Goal: Task Accomplishment & Management: Complete application form

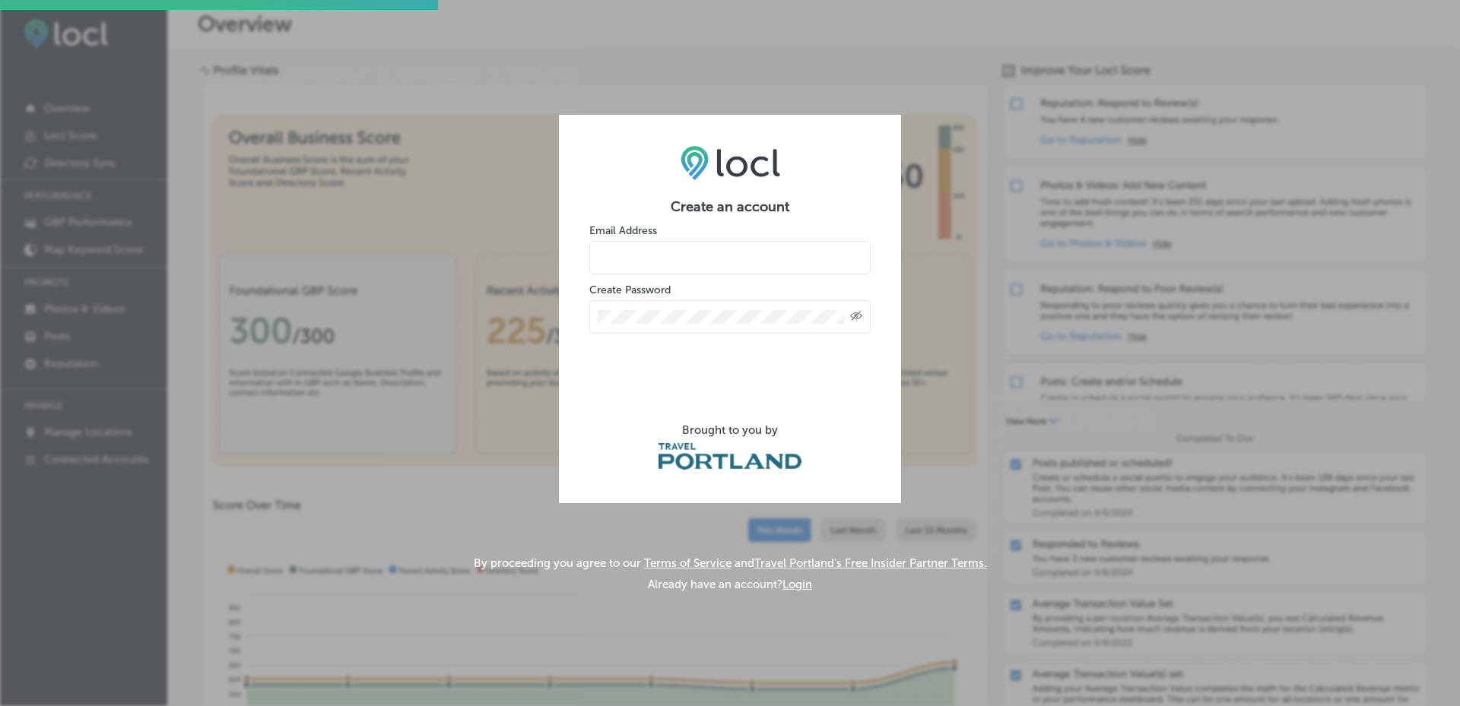
click at [700, 265] on input "email" at bounding box center [729, 257] width 281 height 33
type input "[PERSON_NAME][EMAIL_ADDRESS][DOMAIN_NAME]"
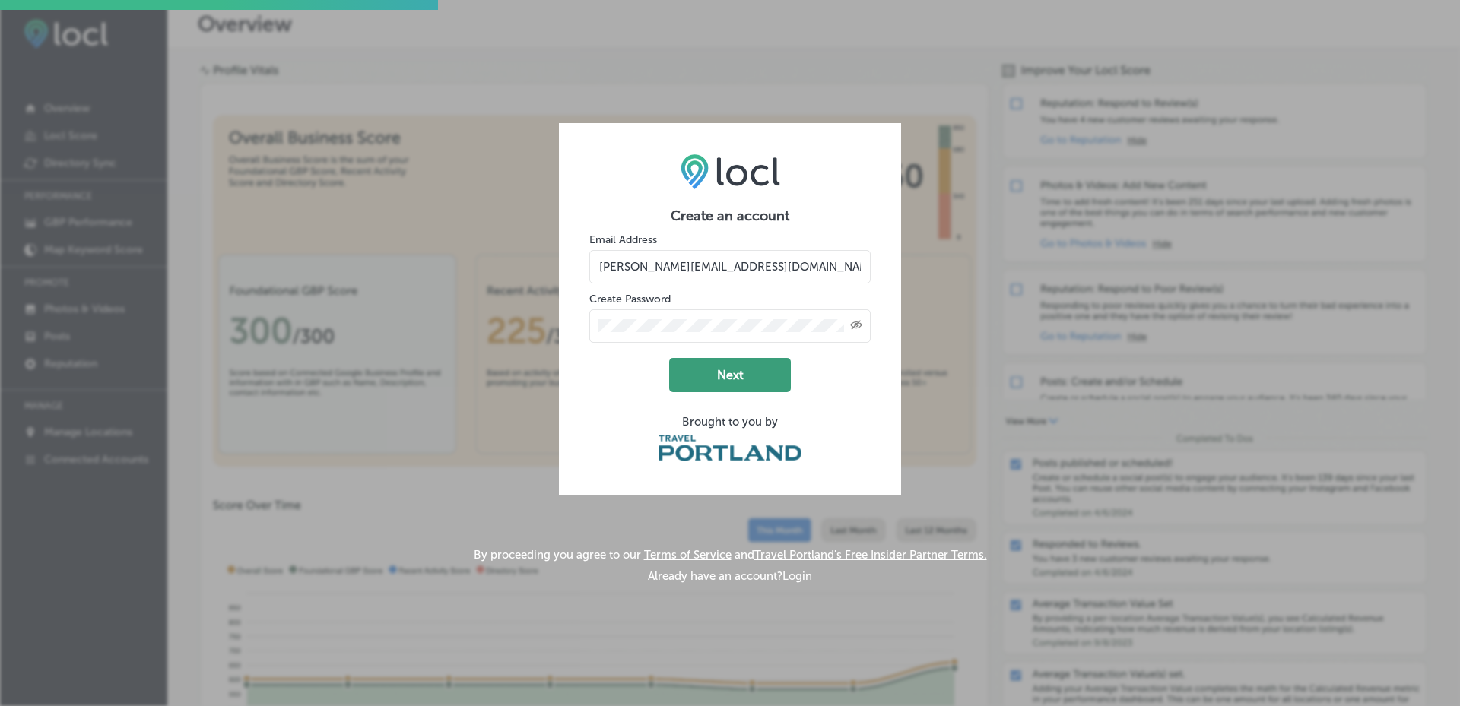
click at [734, 376] on button "Next" at bounding box center [730, 375] width 122 height 34
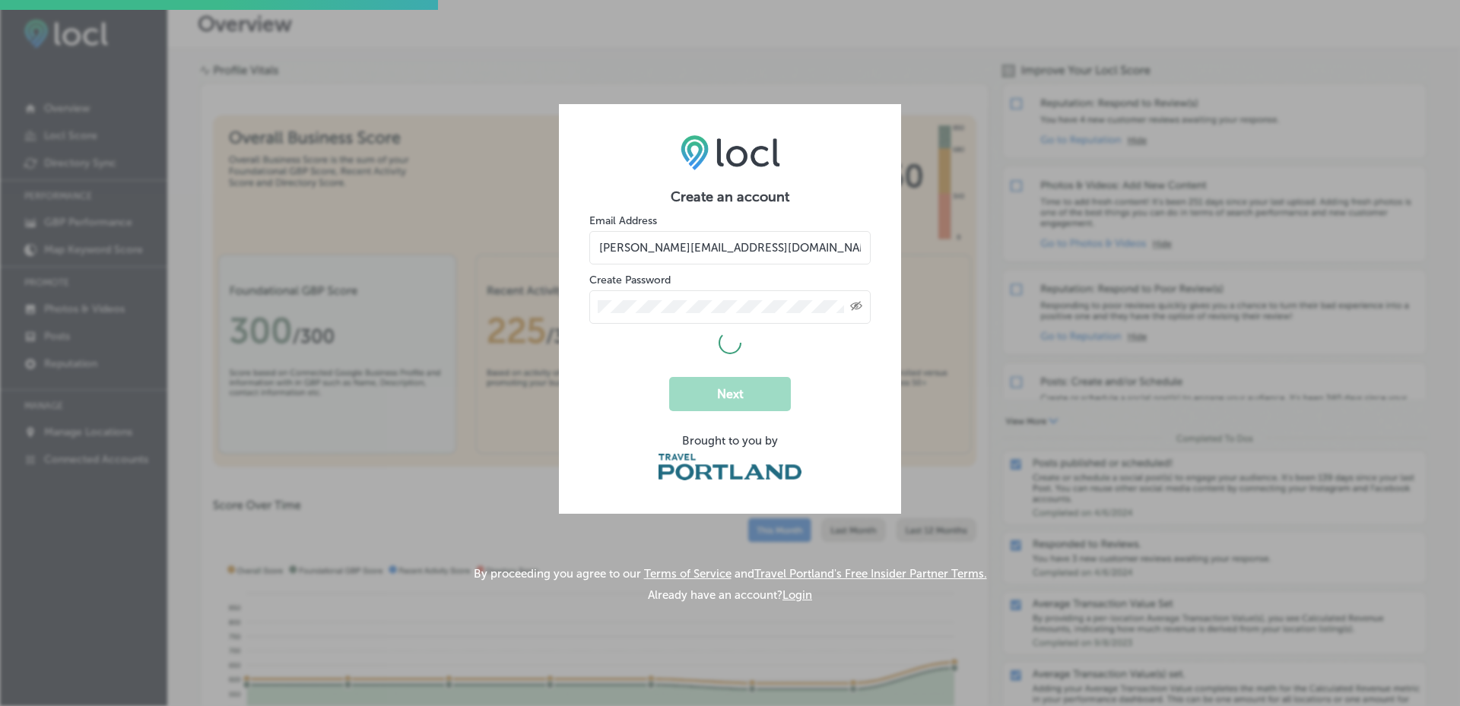
select select "US"
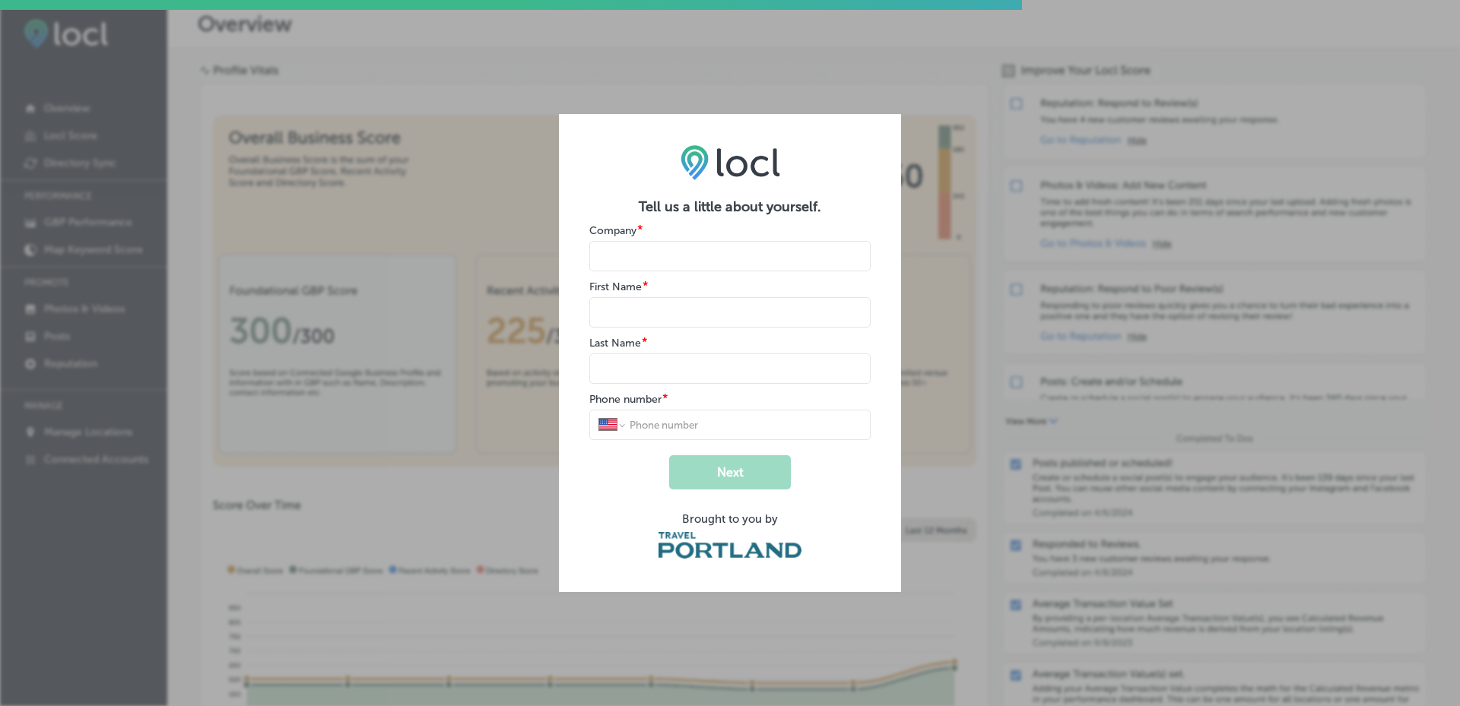
click at [641, 252] on input "name" at bounding box center [729, 256] width 281 height 30
type input "The [GEOGRAPHIC_DATA]"
click at [642, 314] on input "name" at bounding box center [729, 312] width 281 height 30
type input "[PERSON_NAME]"
type input "Chopine"
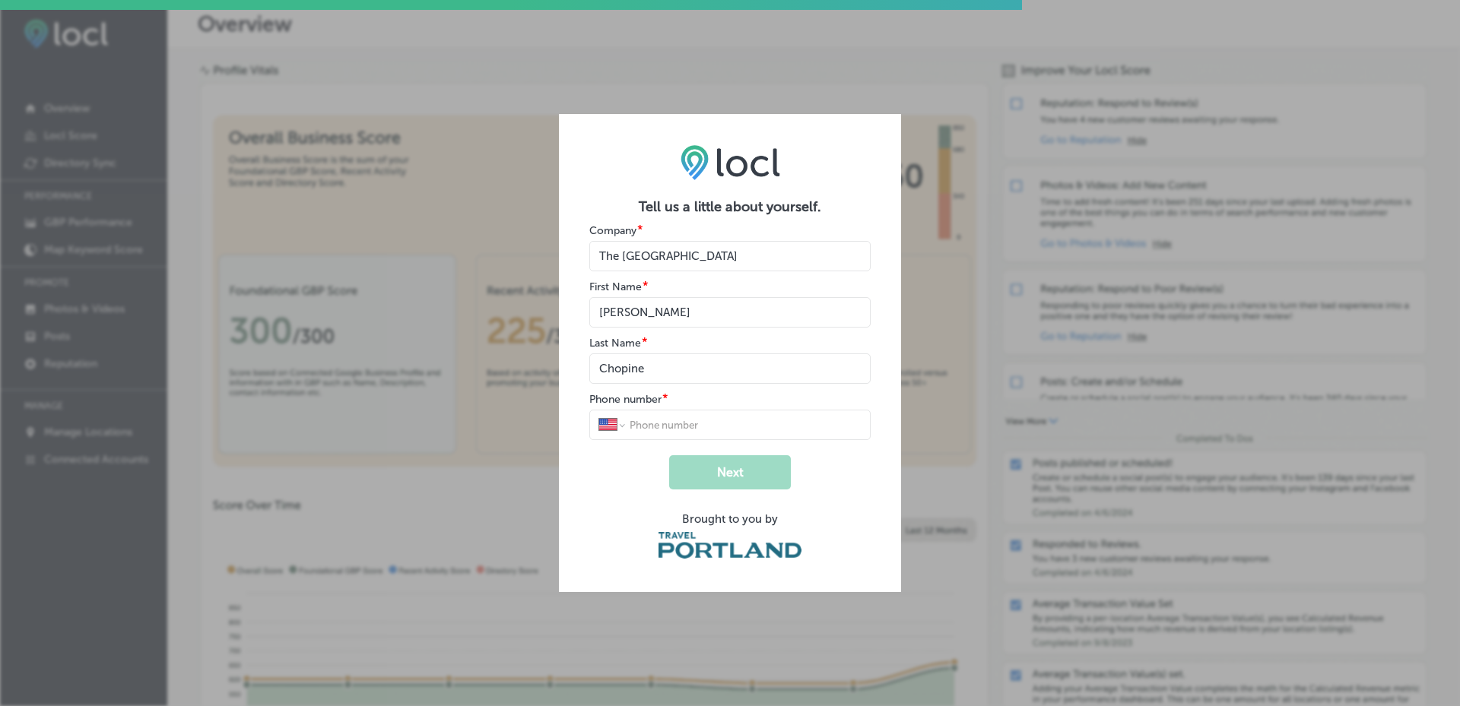
type input "[PHONE_NUMBER]"
click at [732, 475] on button "Next" at bounding box center [730, 472] width 122 height 34
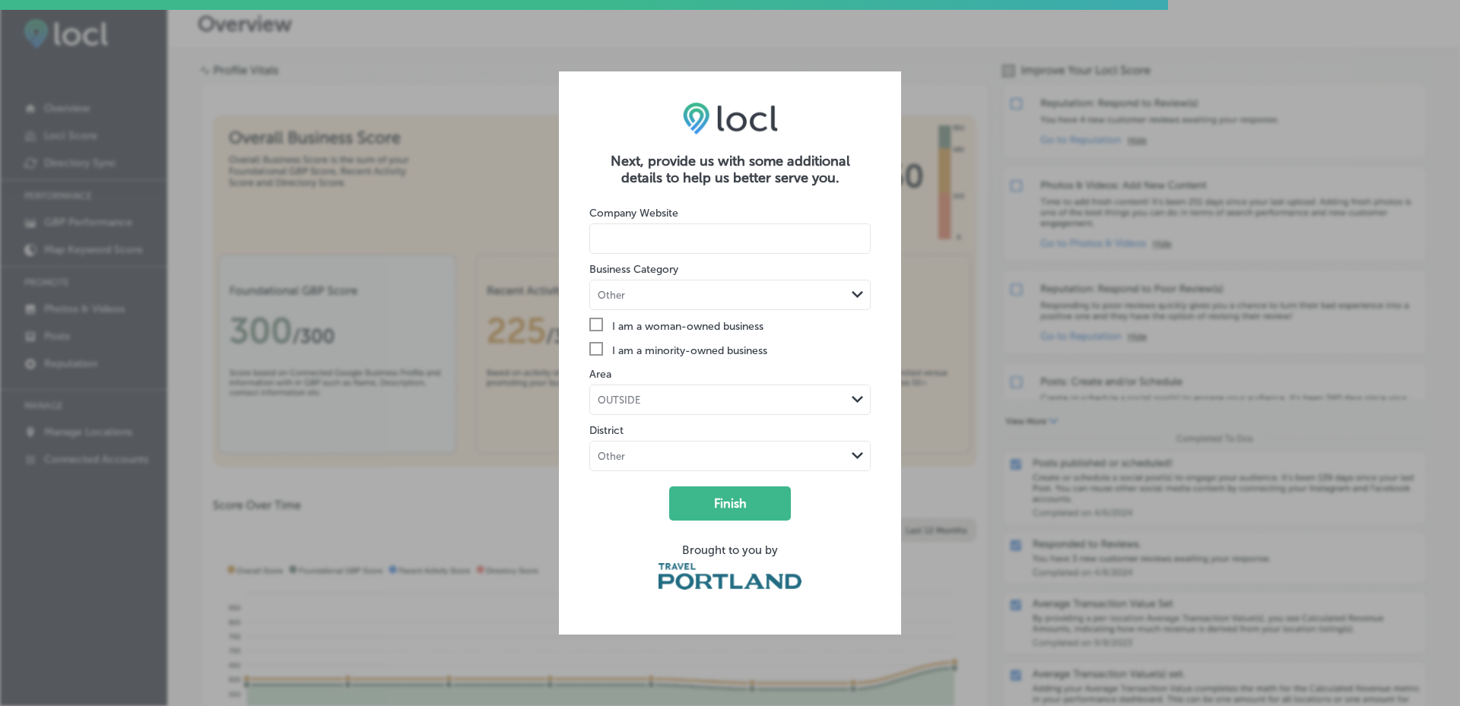
paste input "[URL][DOMAIN_NAME]"
type input "[URL][DOMAIN_NAME]"
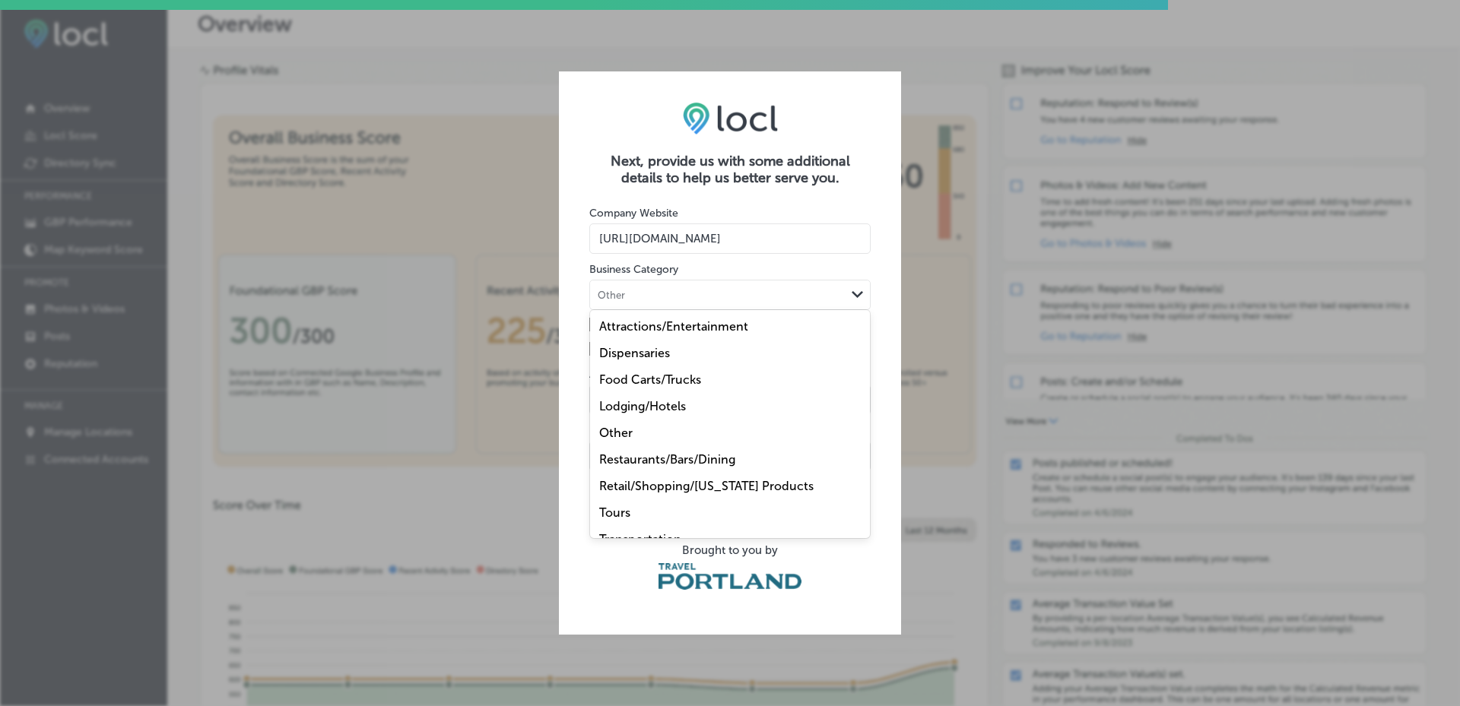
click at [723, 287] on div "Other Path Created with Sketch." at bounding box center [730, 295] width 280 height 29
click at [690, 401] on div "Lodging/Hotels" at bounding box center [730, 406] width 280 height 27
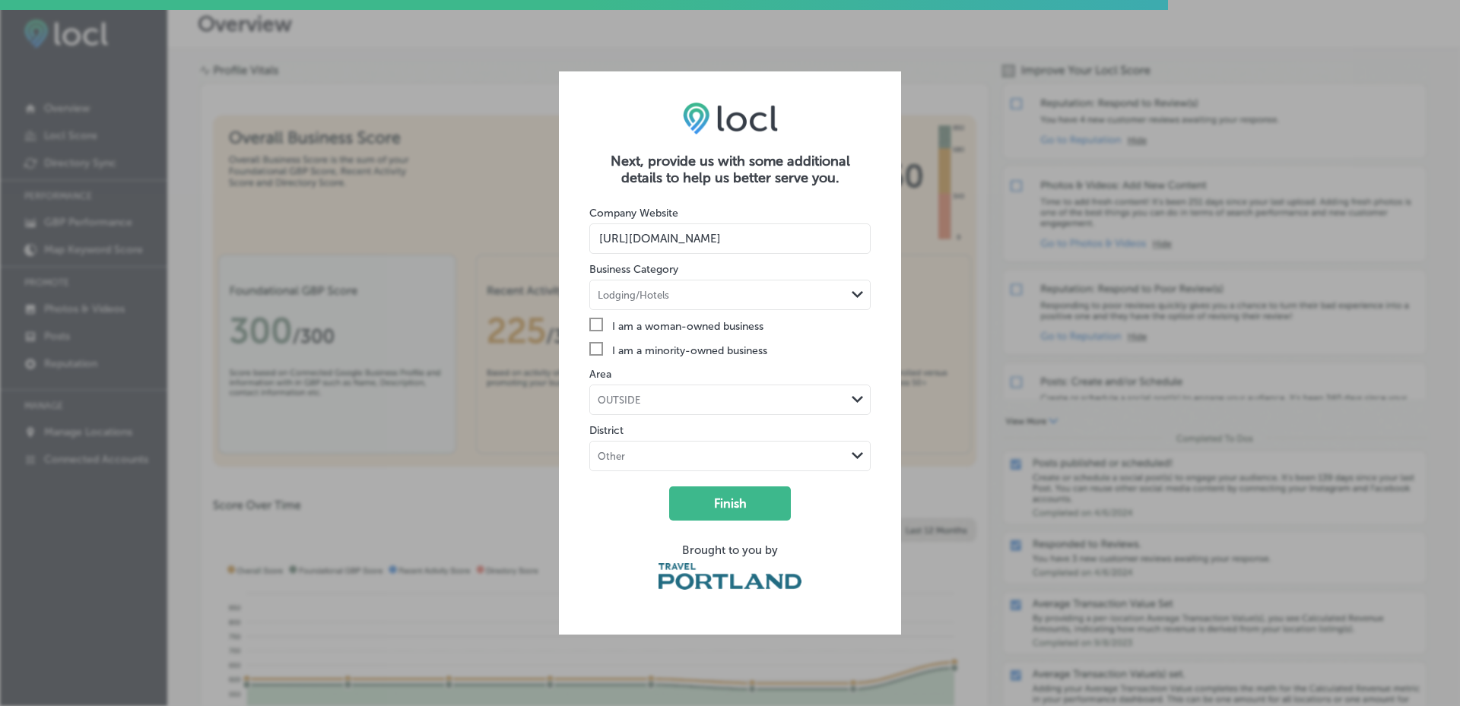
click at [685, 405] on div "OUTSIDE" at bounding box center [717, 400] width 255 height 14
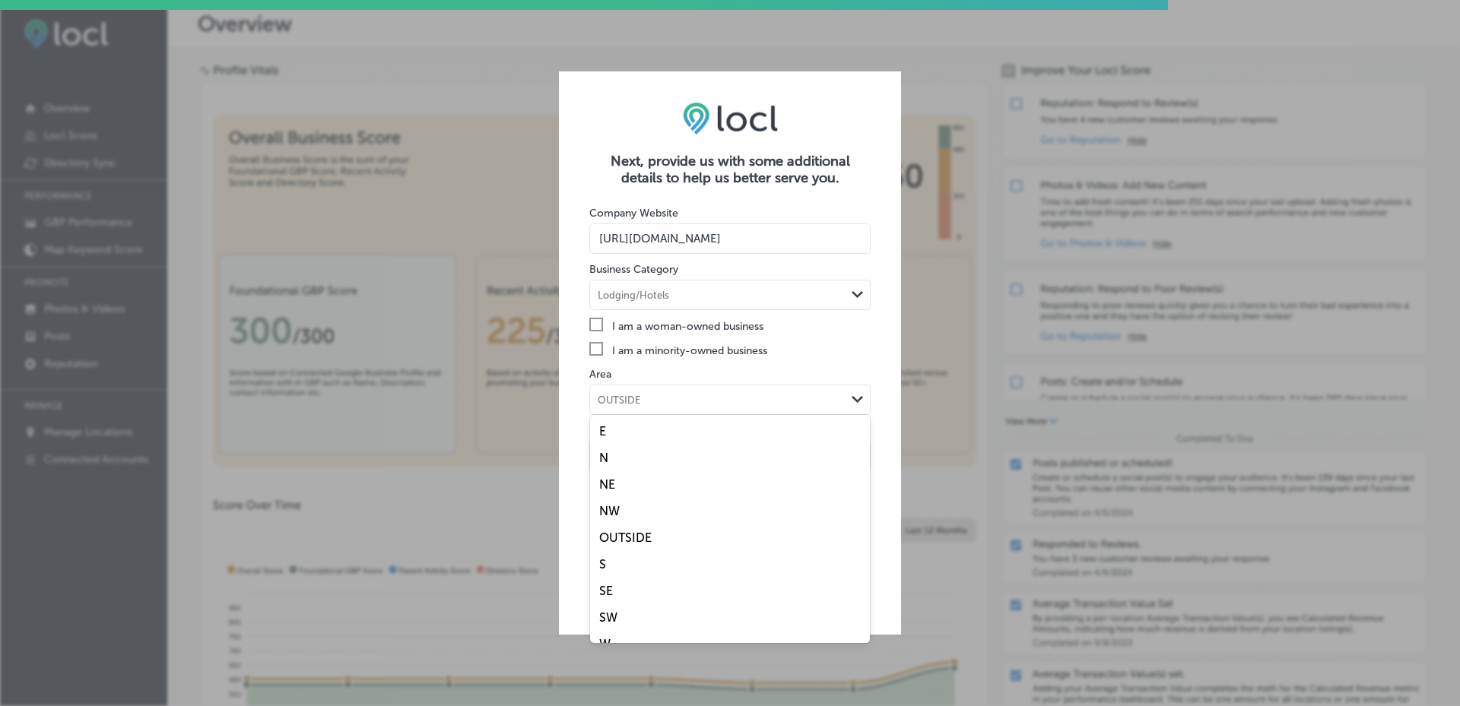
scroll to position [17, 0]
click at [643, 597] on div "SW" at bounding box center [730, 600] width 280 height 27
click at [665, 408] on div "SW Path Created with Sketch." at bounding box center [730, 400] width 280 height 29
click at [675, 504] on div "NW" at bounding box center [730, 511] width 280 height 27
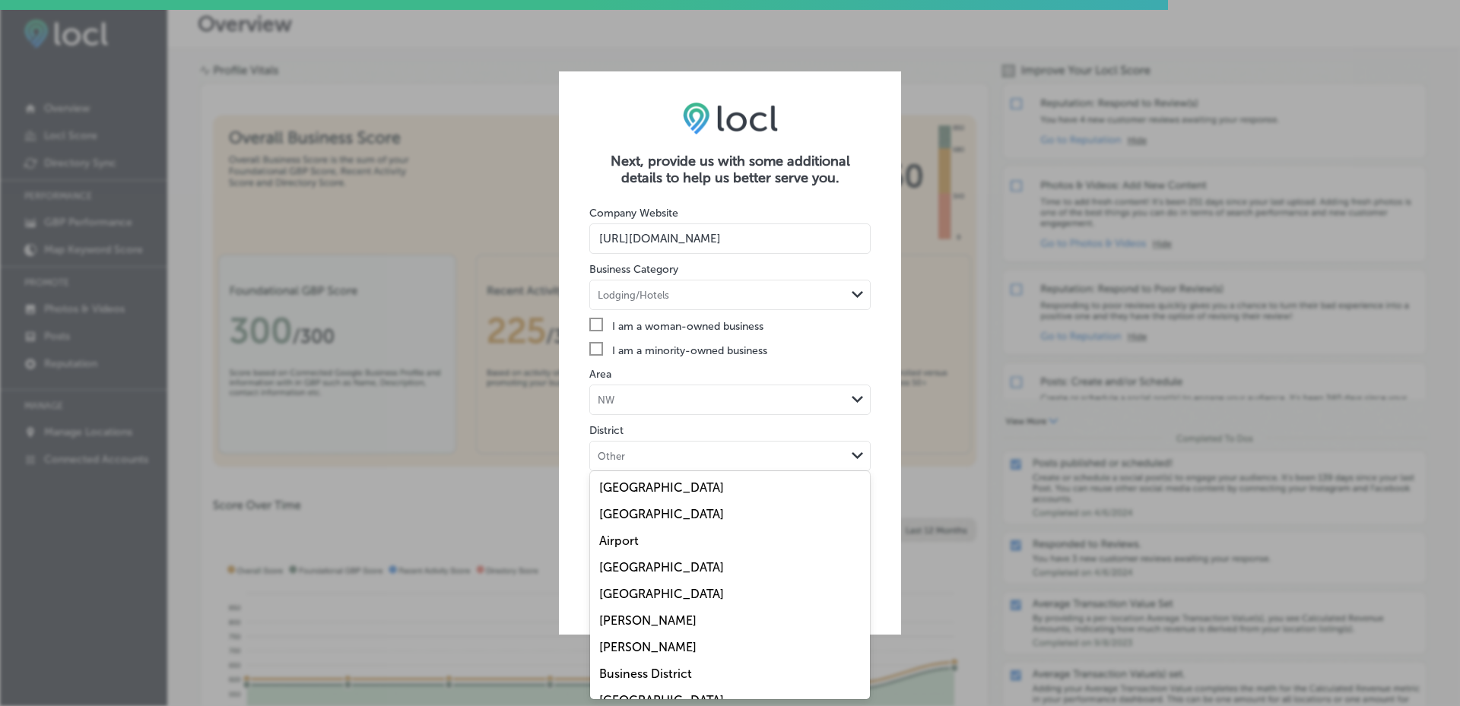
click at [671, 465] on div "Other Path Created with Sketch." at bounding box center [730, 456] width 280 height 29
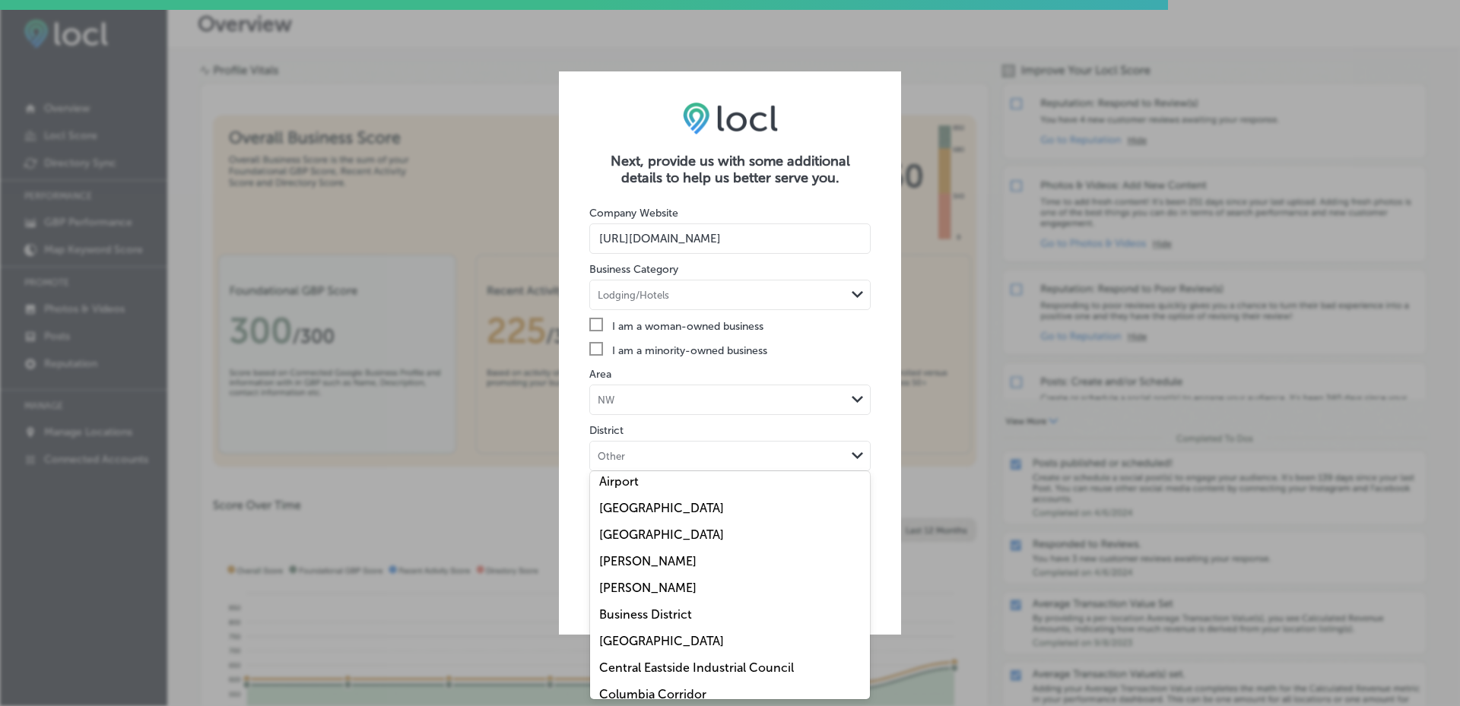
scroll to position [0, 0]
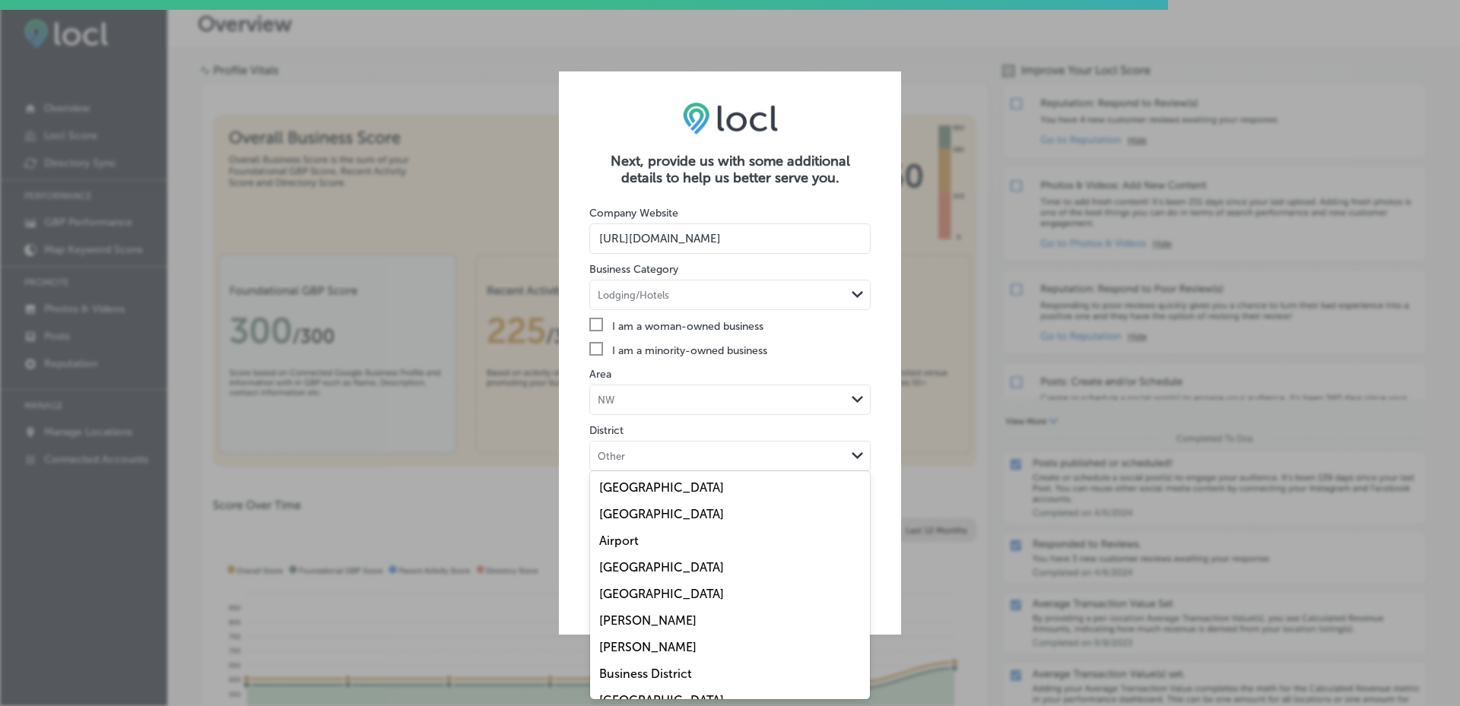
click at [669, 457] on div "Other" at bounding box center [717, 456] width 255 height 14
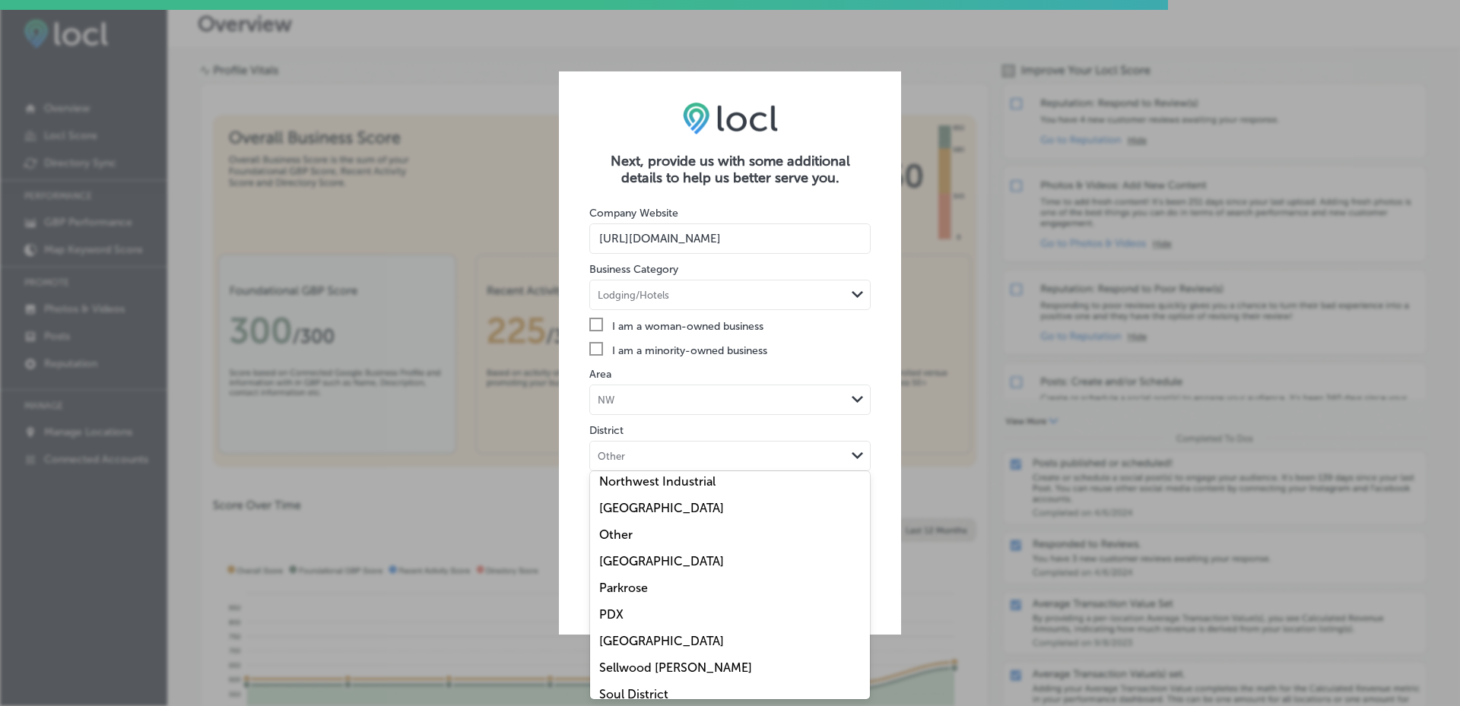
scroll to position [668, 0]
click at [700, 598] on div "Other" at bounding box center [730, 592] width 280 height 27
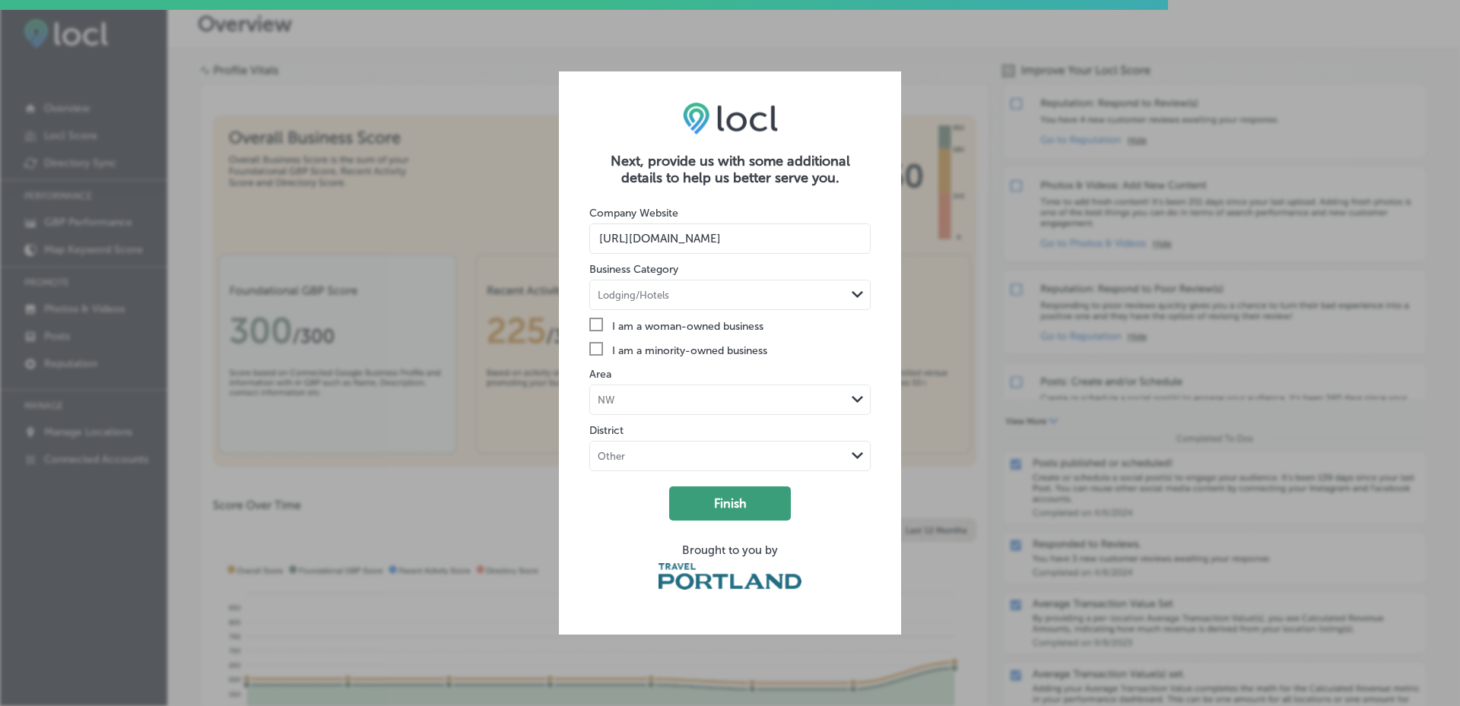
click at [756, 519] on button "Finish" at bounding box center [730, 504] width 122 height 34
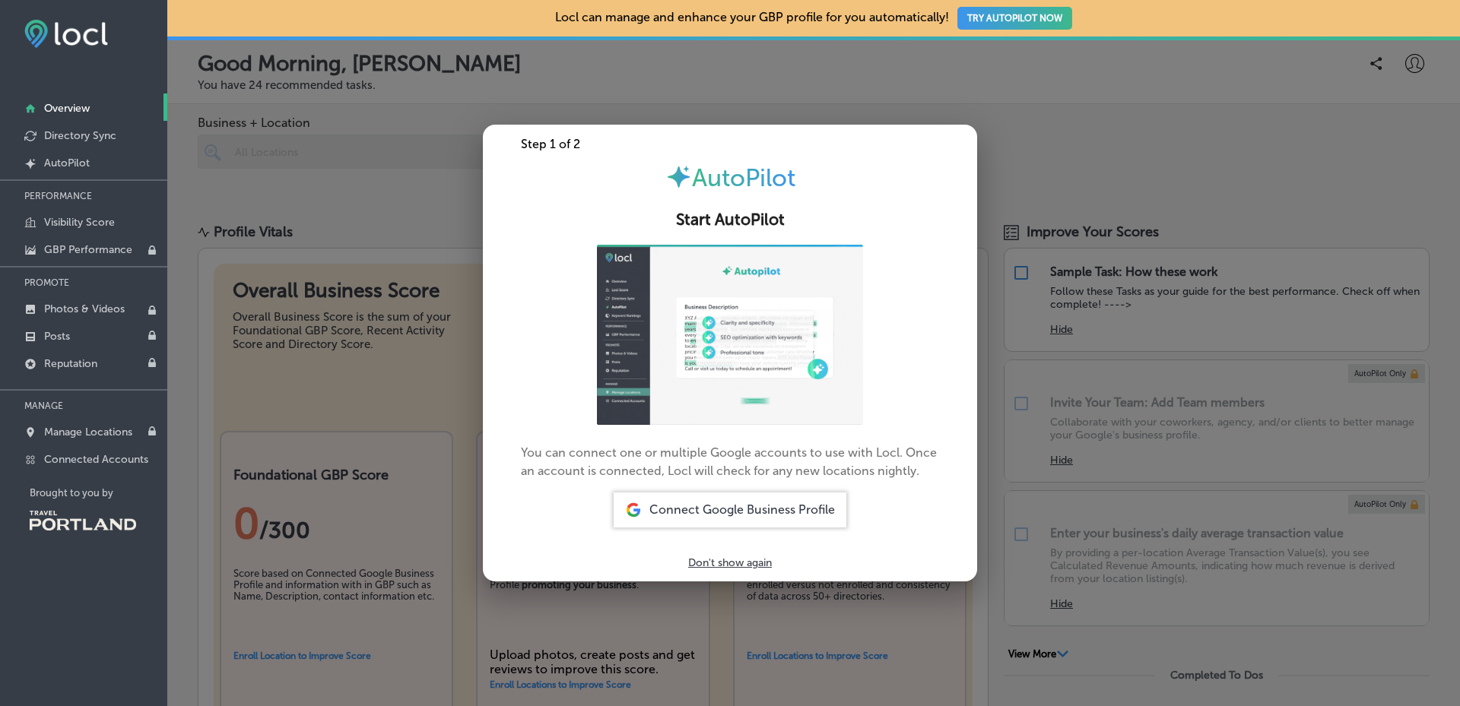
click at [761, 509] on span "Connect Google Business Profile" at bounding box center [742, 510] width 186 height 14
click at [1015, 123] on div at bounding box center [730, 353] width 1460 height 706
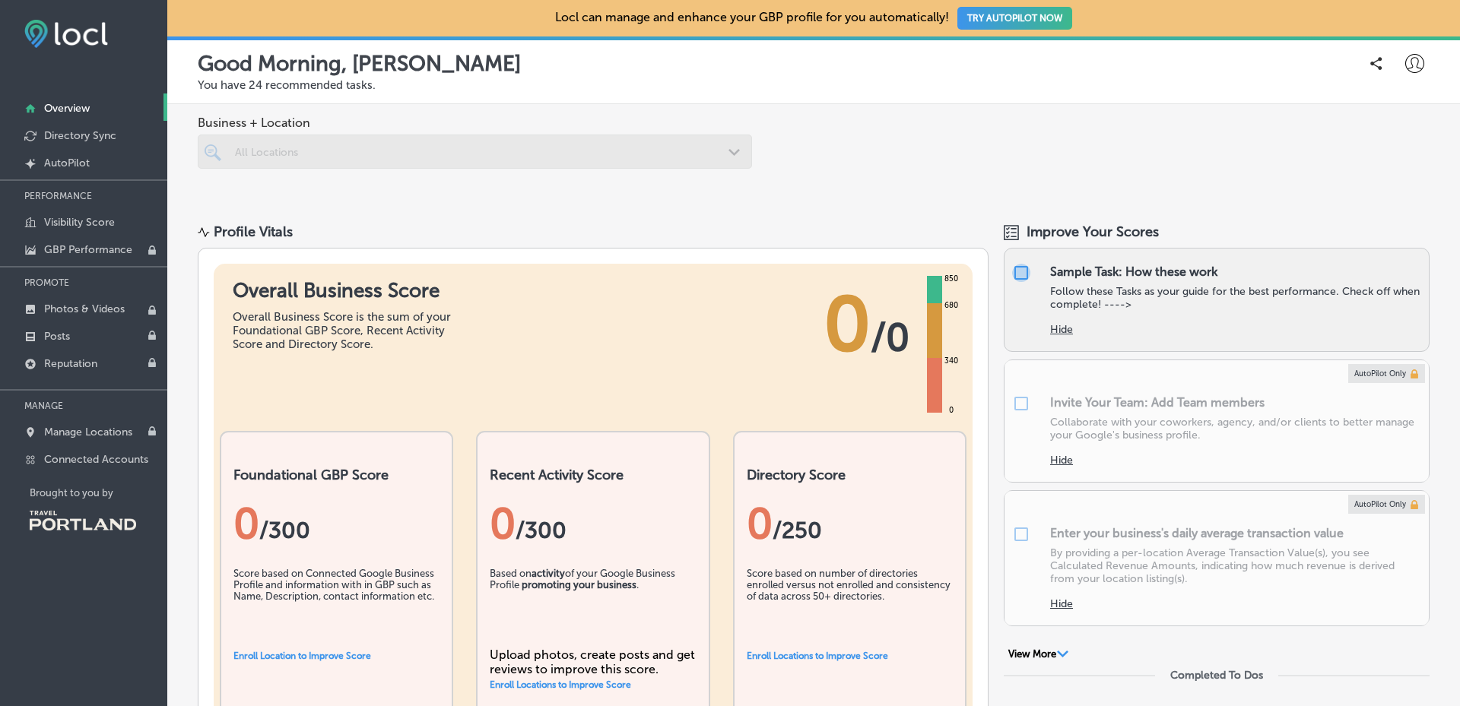
click at [1016, 267] on input "checkbox" at bounding box center [1021, 273] width 18 height 18
checkbox input "true"
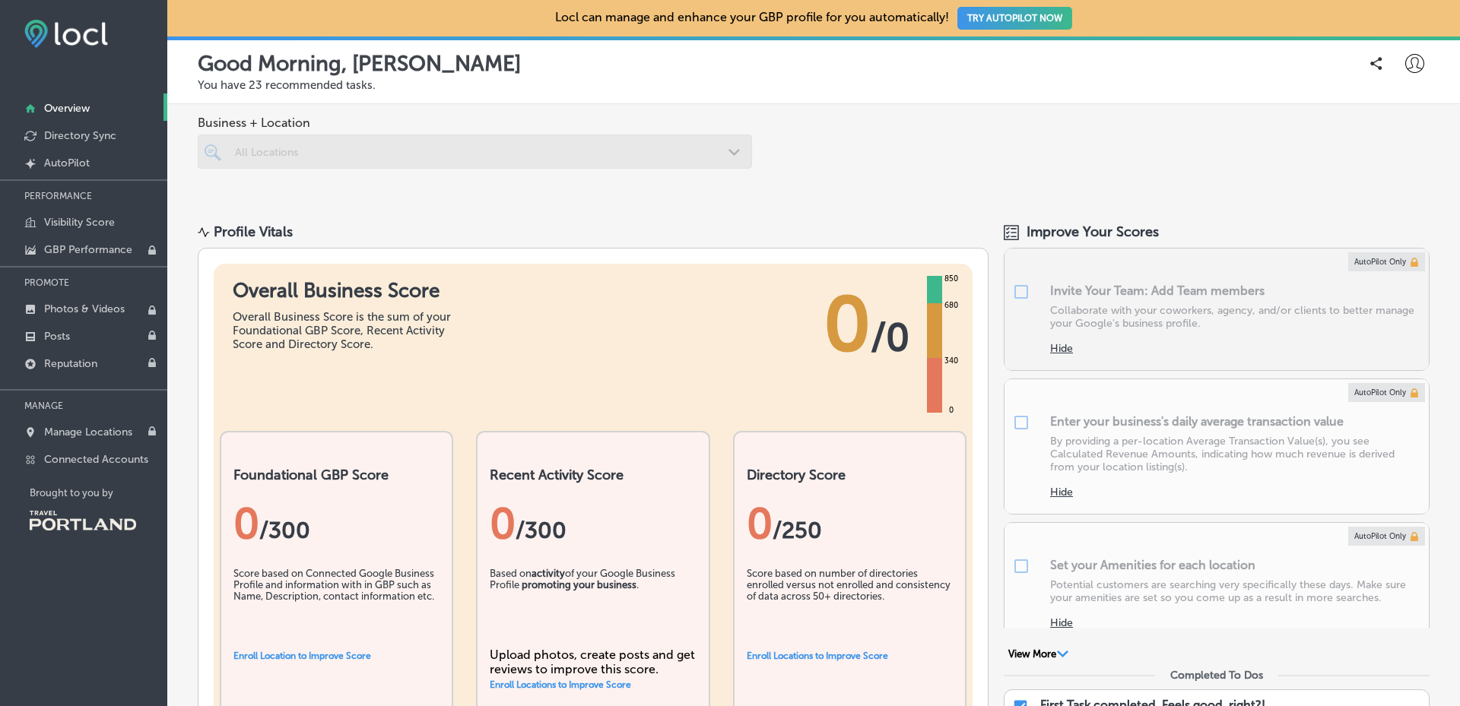
click at [1192, 295] on div at bounding box center [1216, 310] width 424 height 122
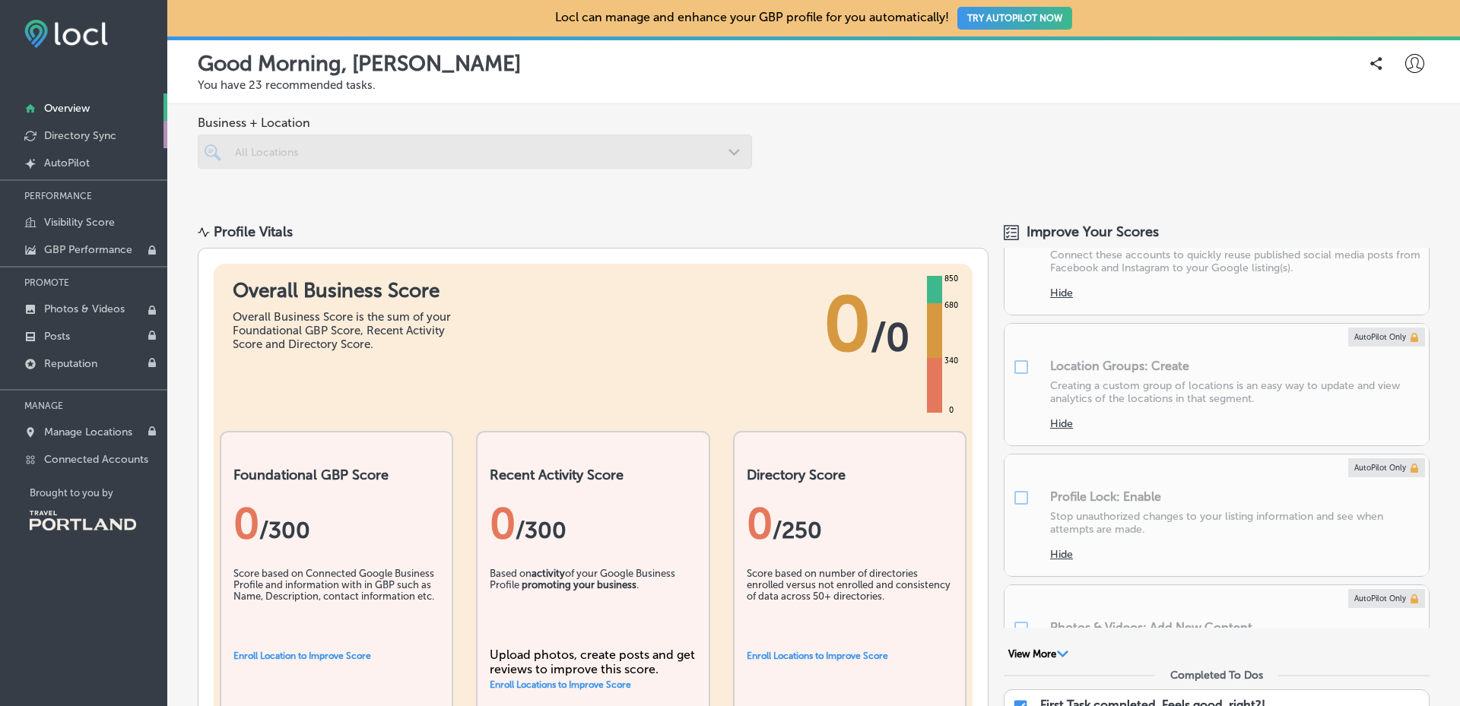
click at [75, 132] on p "Directory Sync" at bounding box center [80, 135] width 72 height 13
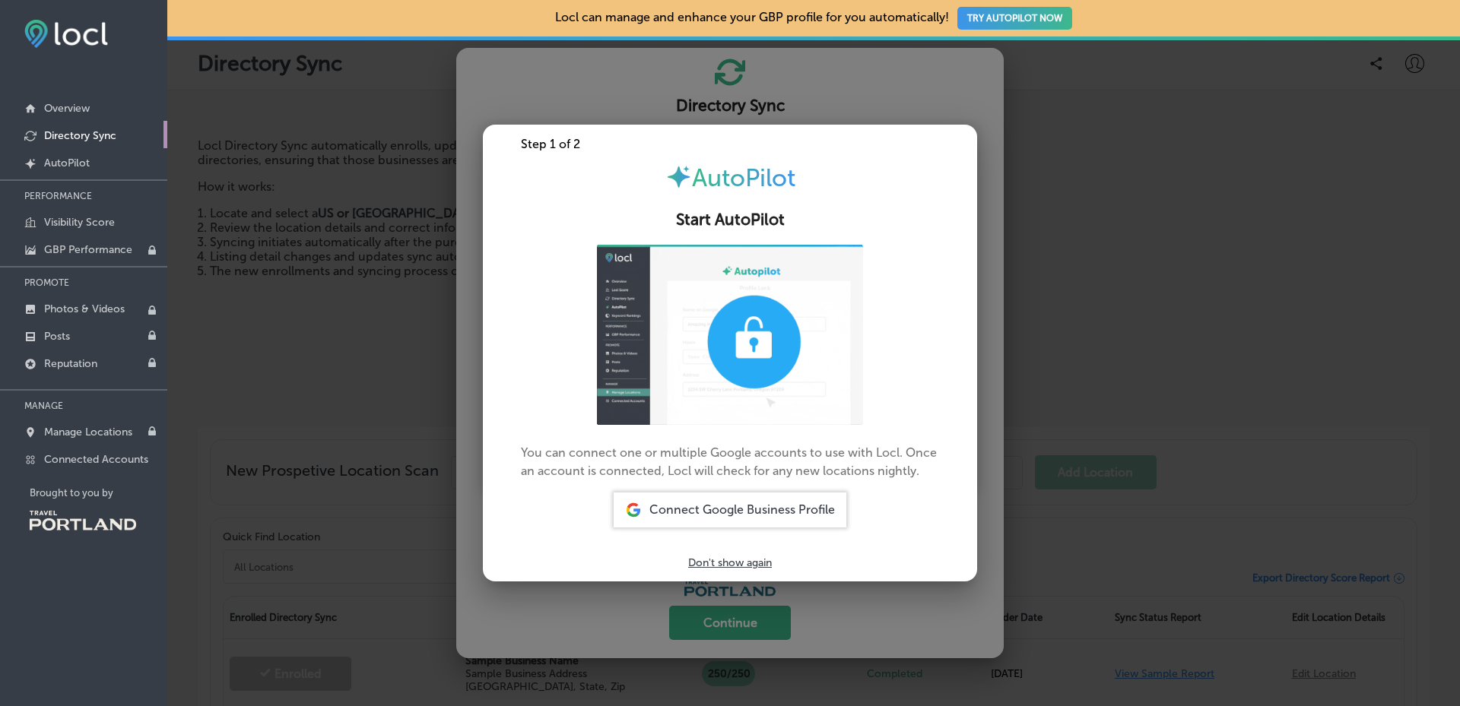
click at [282, 295] on div at bounding box center [730, 353] width 1460 height 706
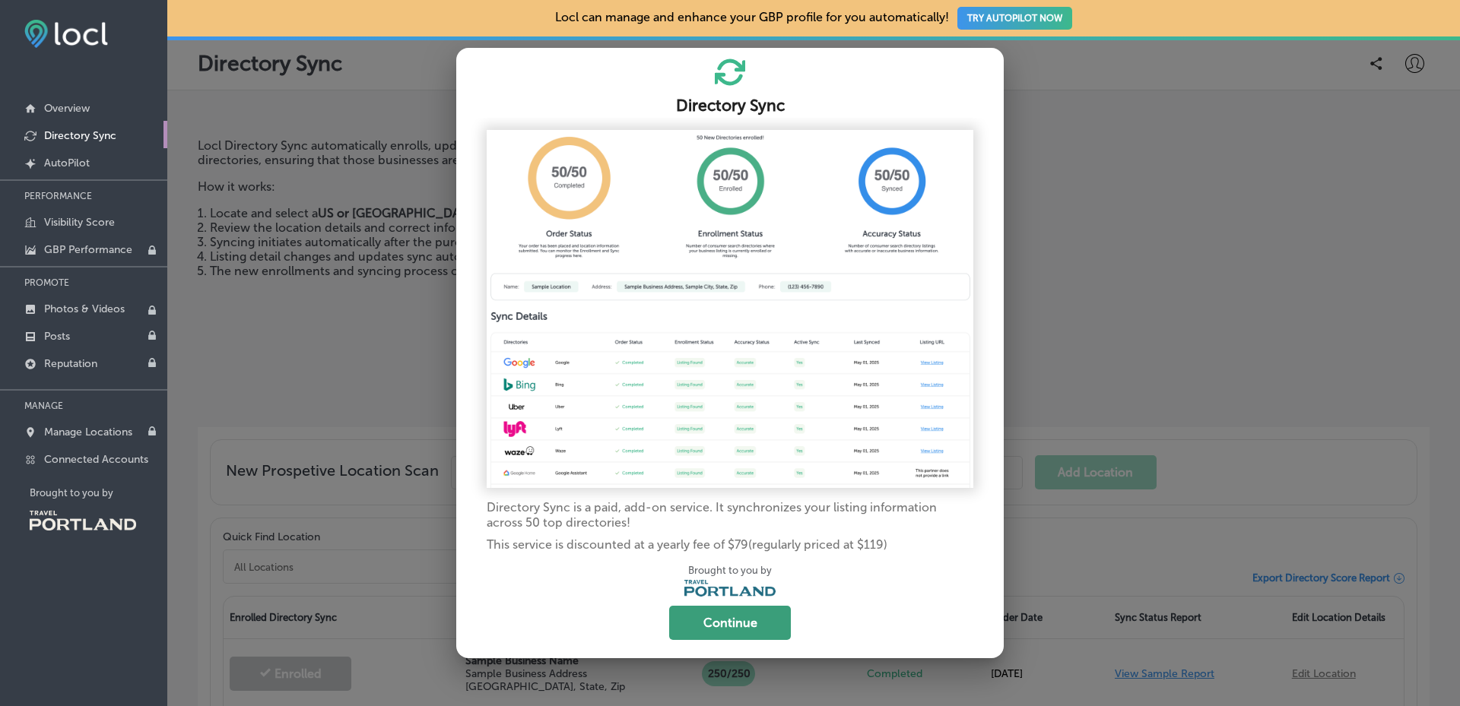
click at [714, 628] on button "Continue" at bounding box center [730, 623] width 122 height 34
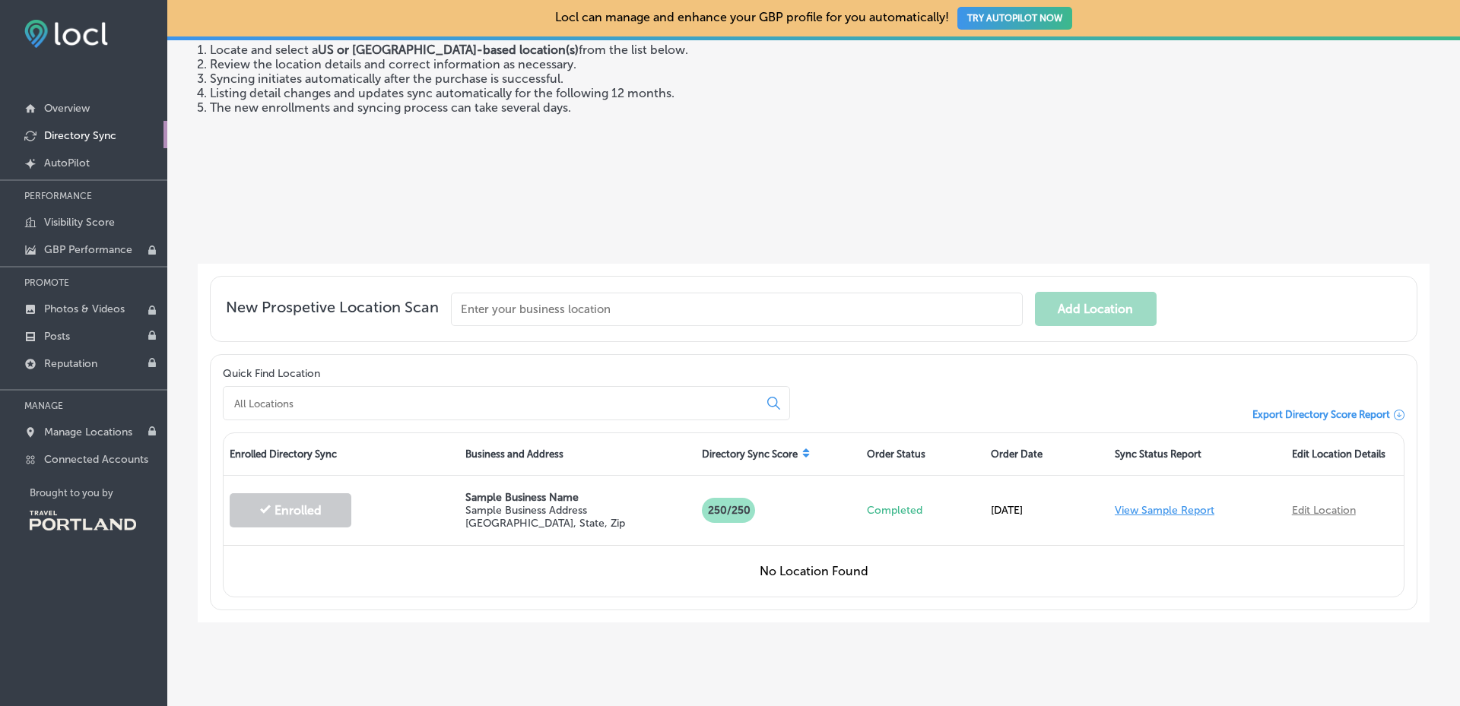
scroll to position [181, 0]
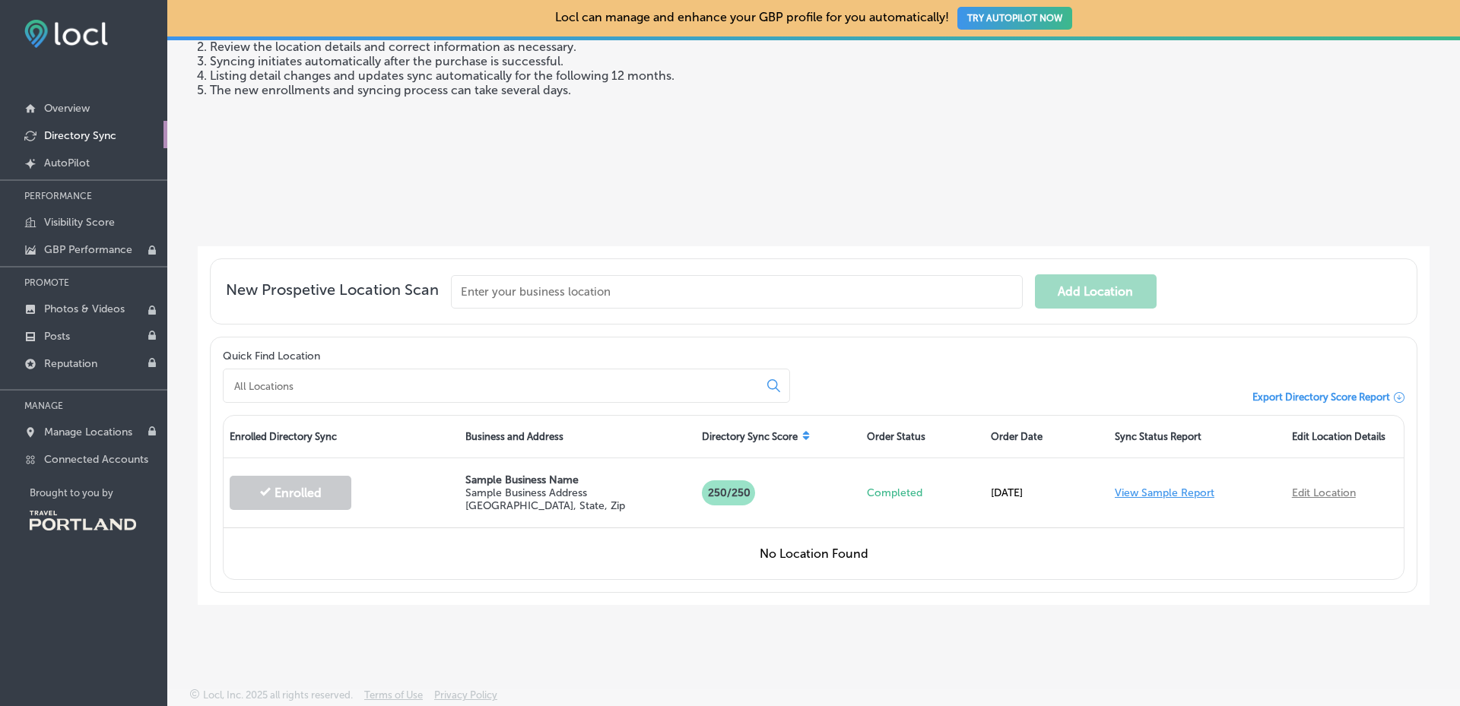
click at [582, 285] on input "text" at bounding box center [737, 291] width 572 height 33
drag, startPoint x: 395, startPoint y: 296, endPoint x: 316, endPoint y: 296, distance: 79.8
click at [316, 296] on div "New Prospetive Location Scan 7265 SW hazelfern Cannot find business? Enter Manu…" at bounding box center [814, 292] width 1176 height 34
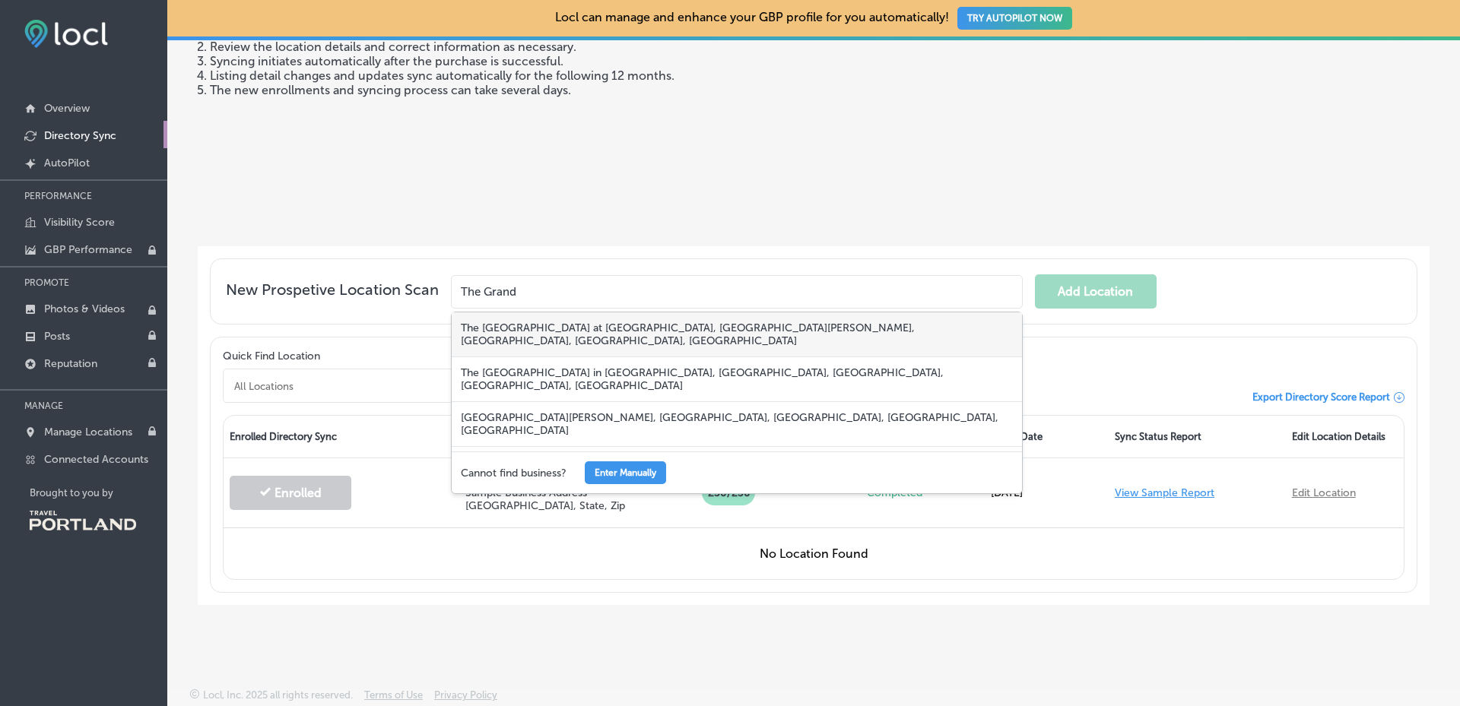
click at [536, 328] on div "The Grand Hotel at Bridgeport, Southwest Hazel Fern Road, Tigard, OR, USA" at bounding box center [737, 335] width 570 height 45
type input "The Grand Hotel at Bridgeport, Southwest Hazel Fern Road, Tigard, OR, USA"
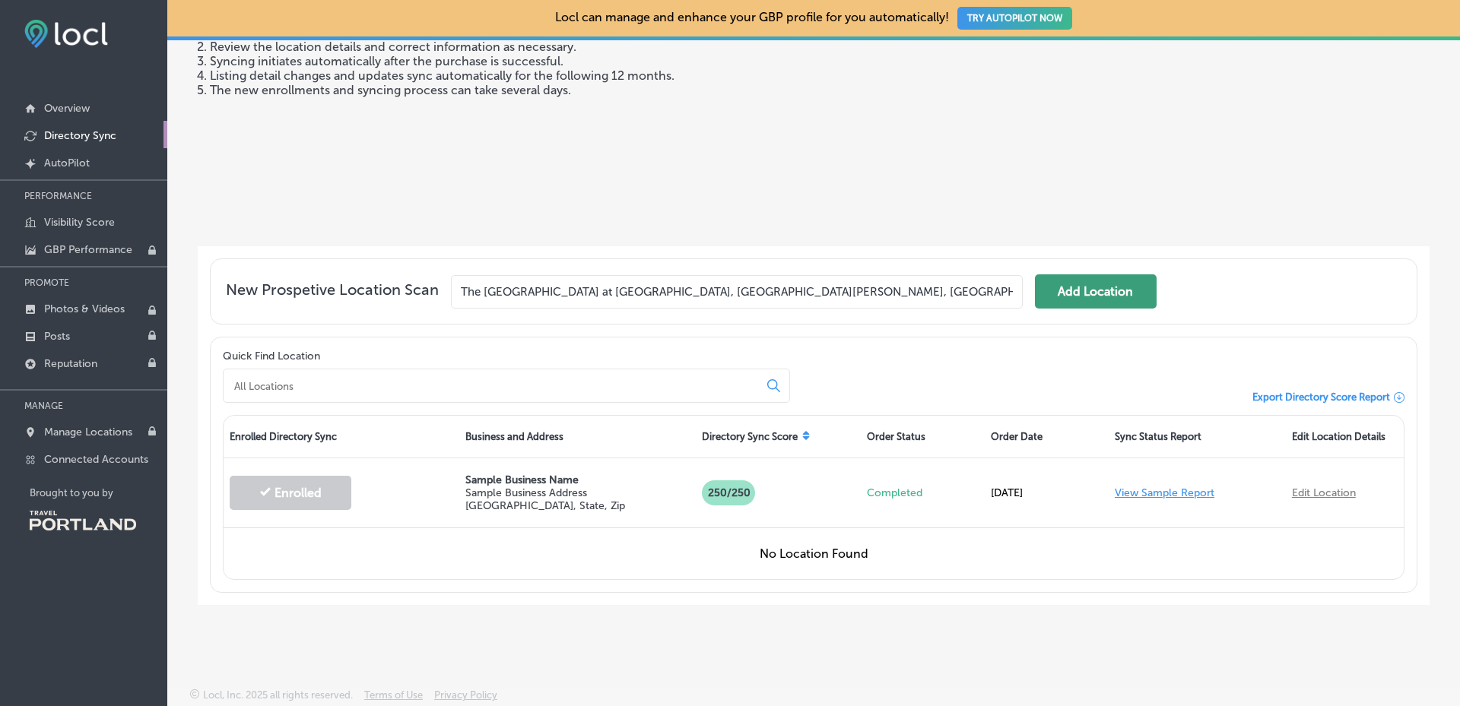
click at [1133, 287] on button "Add Location" at bounding box center [1096, 292] width 122 height 34
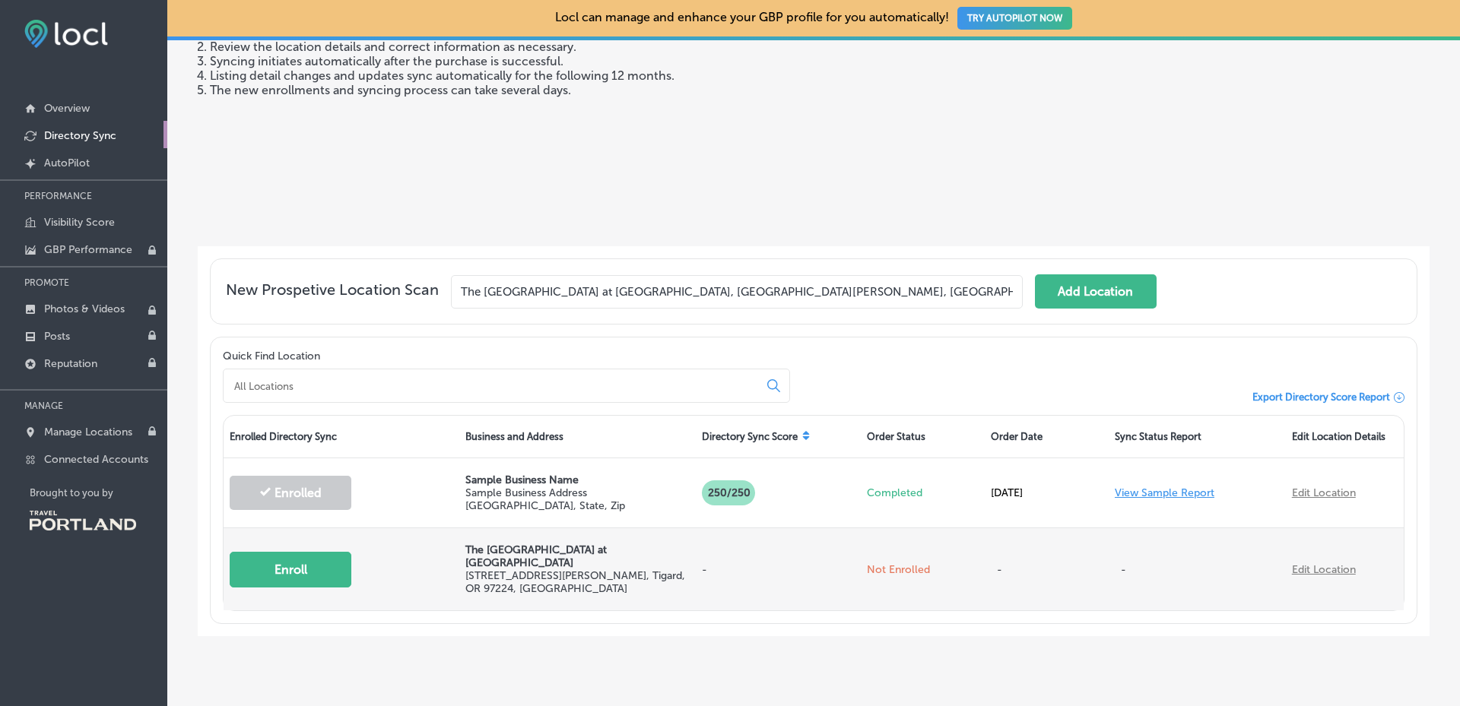
click at [331, 566] on button "Enroll" at bounding box center [291, 570] width 122 height 36
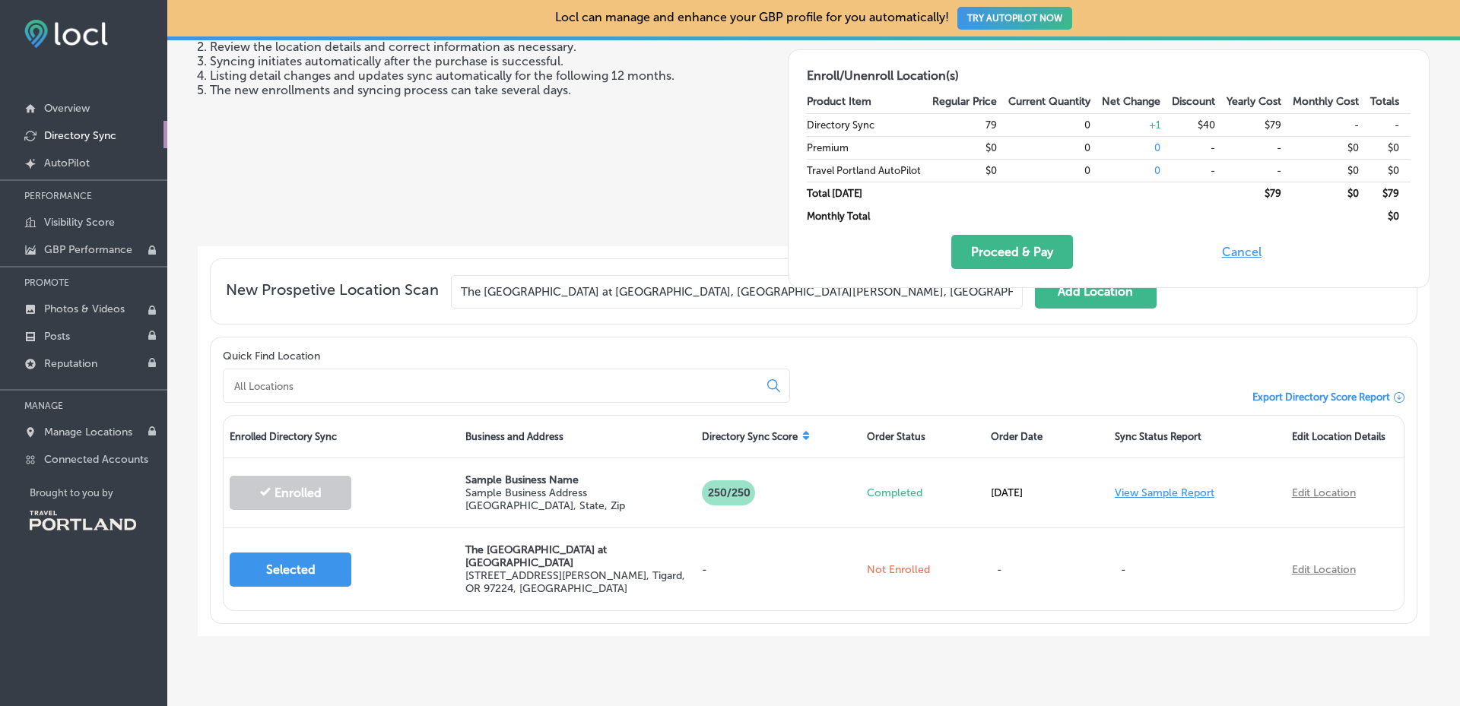
click at [1241, 243] on button "Cancel" at bounding box center [1241, 252] width 49 height 34
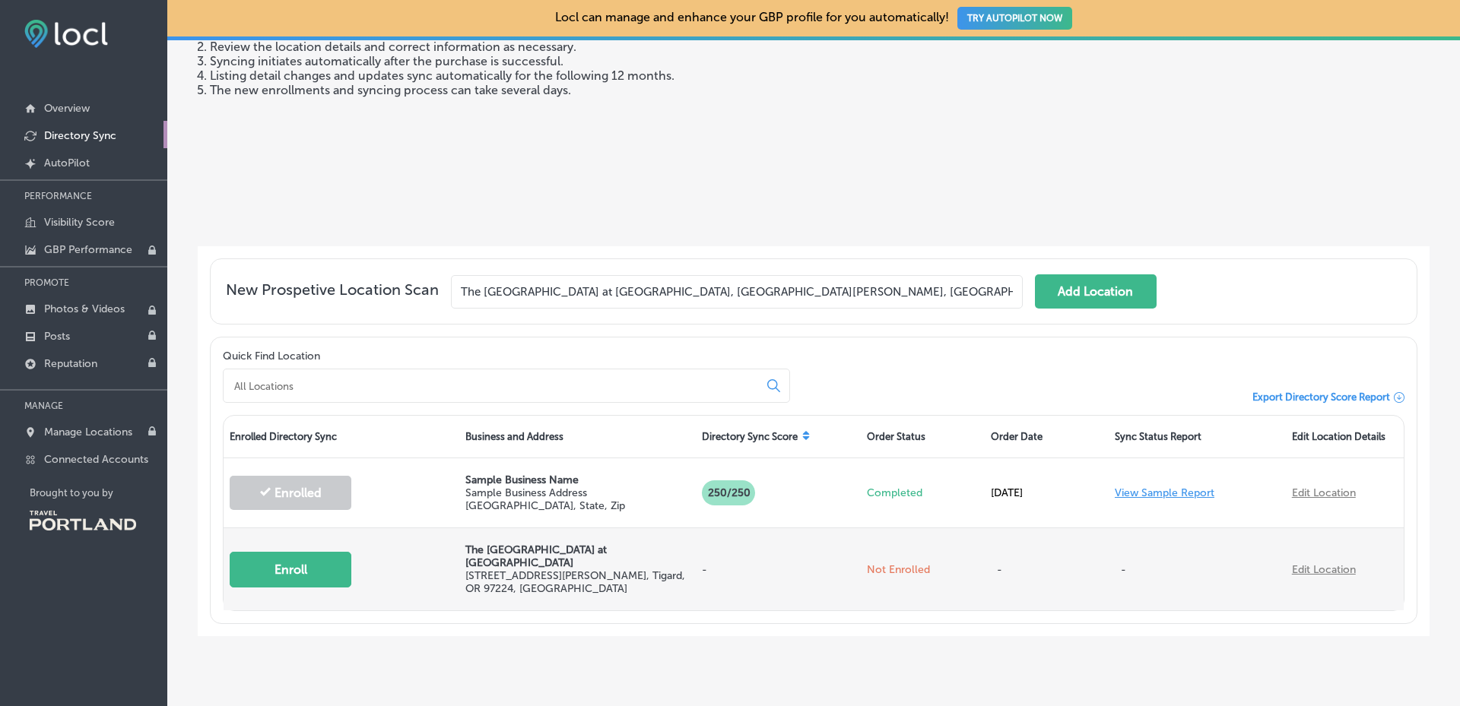
click at [1115, 573] on p "-" at bounding box center [1197, 569] width 165 height 43
click at [1330, 565] on link "Edit Location" at bounding box center [1324, 569] width 64 height 13
click at [1328, 563] on link "Edit Location" at bounding box center [1324, 569] width 64 height 13
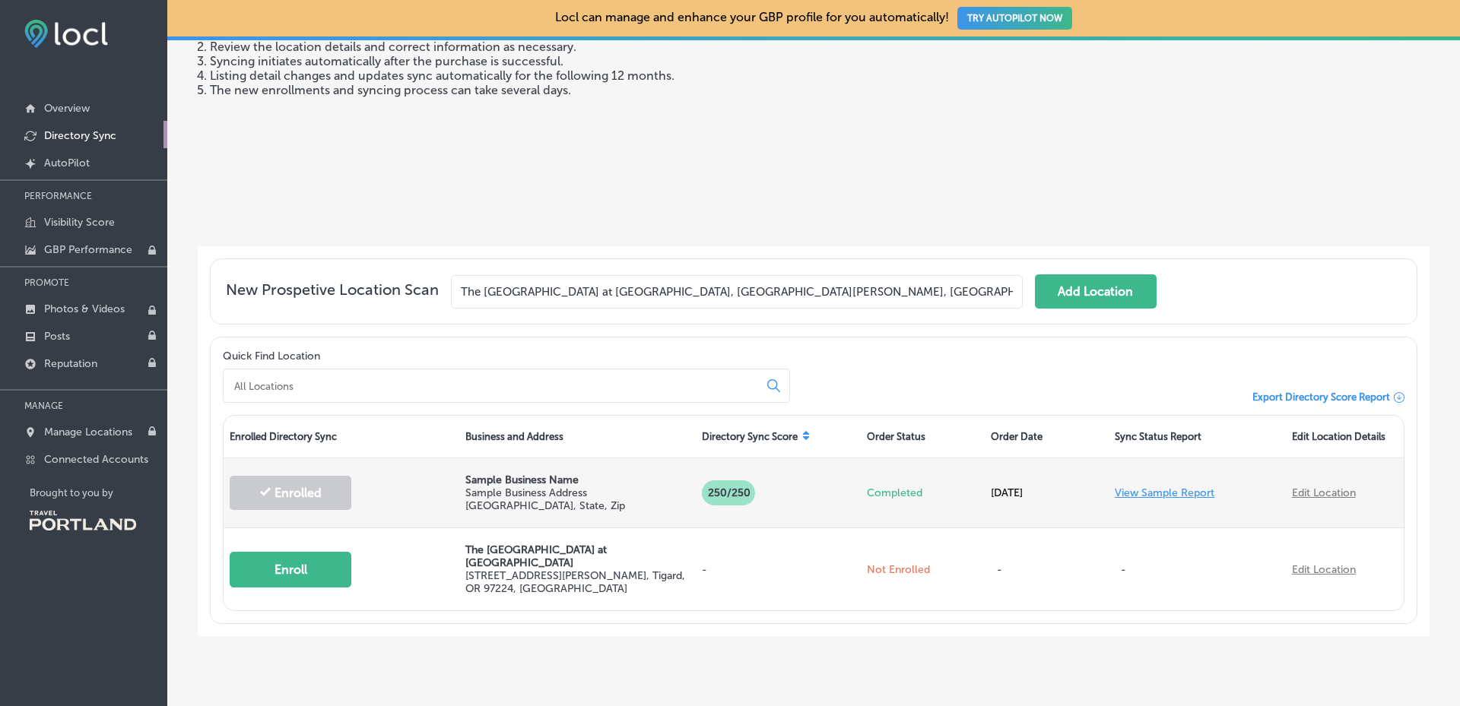
click at [1171, 487] on link "View Sample Report" at bounding box center [1165, 493] width 100 height 13
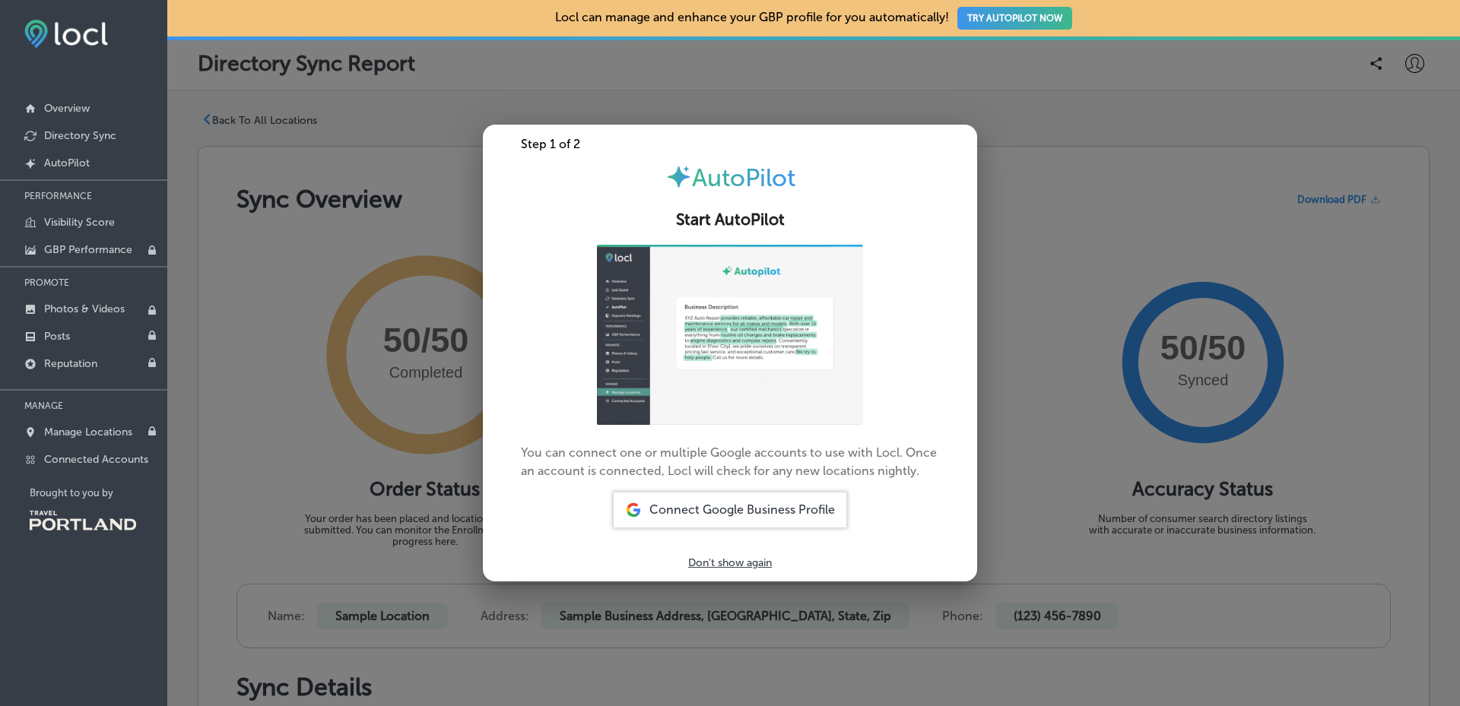
click at [349, 93] on div at bounding box center [730, 353] width 1460 height 706
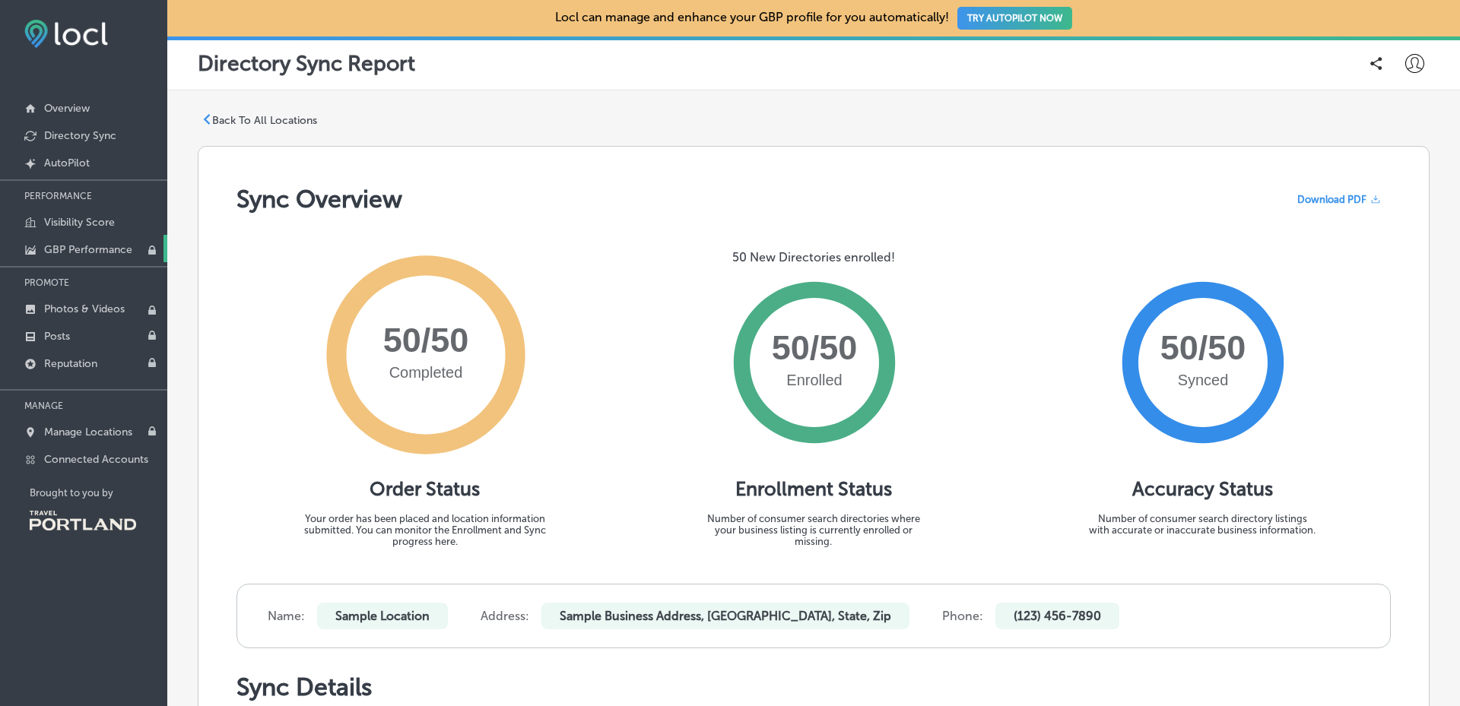
click at [86, 244] on p "GBP Performance" at bounding box center [88, 249] width 88 height 13
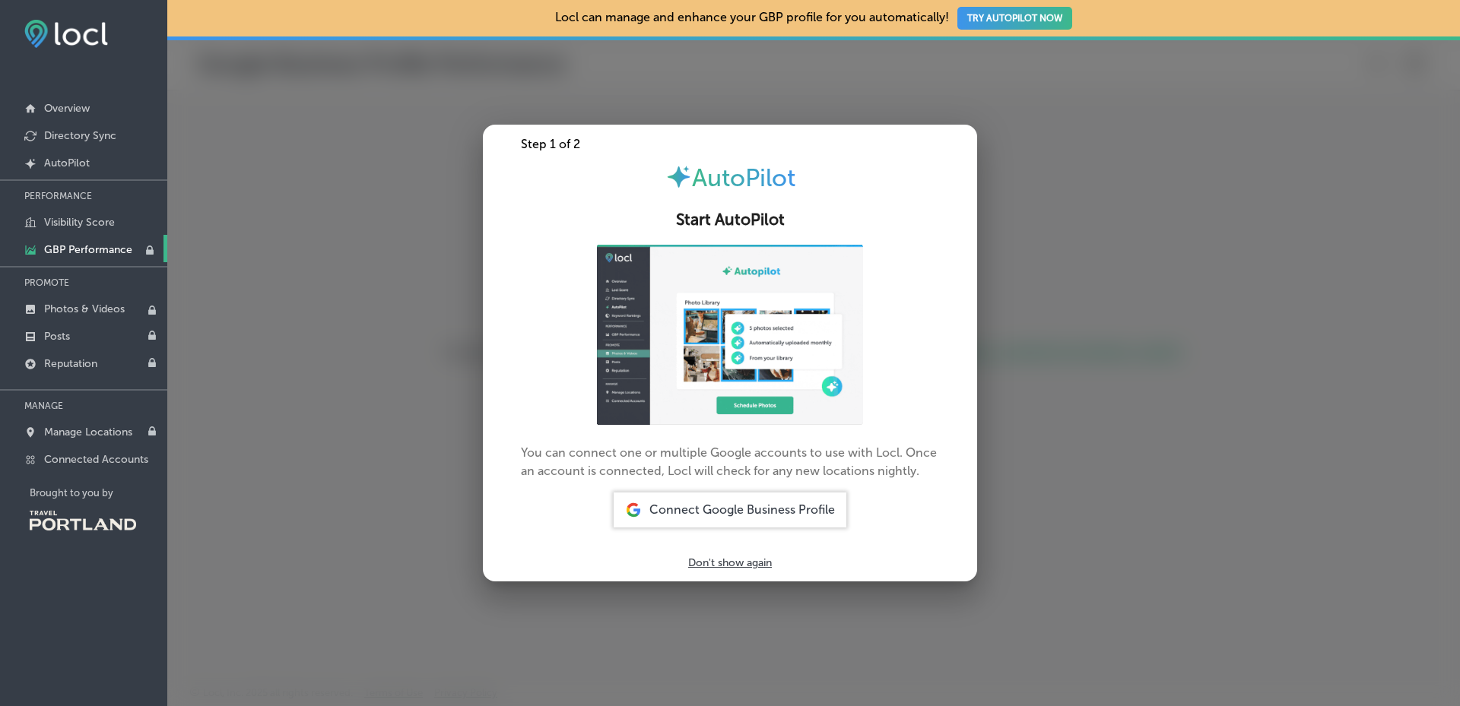
click at [385, 189] on div at bounding box center [730, 353] width 1460 height 706
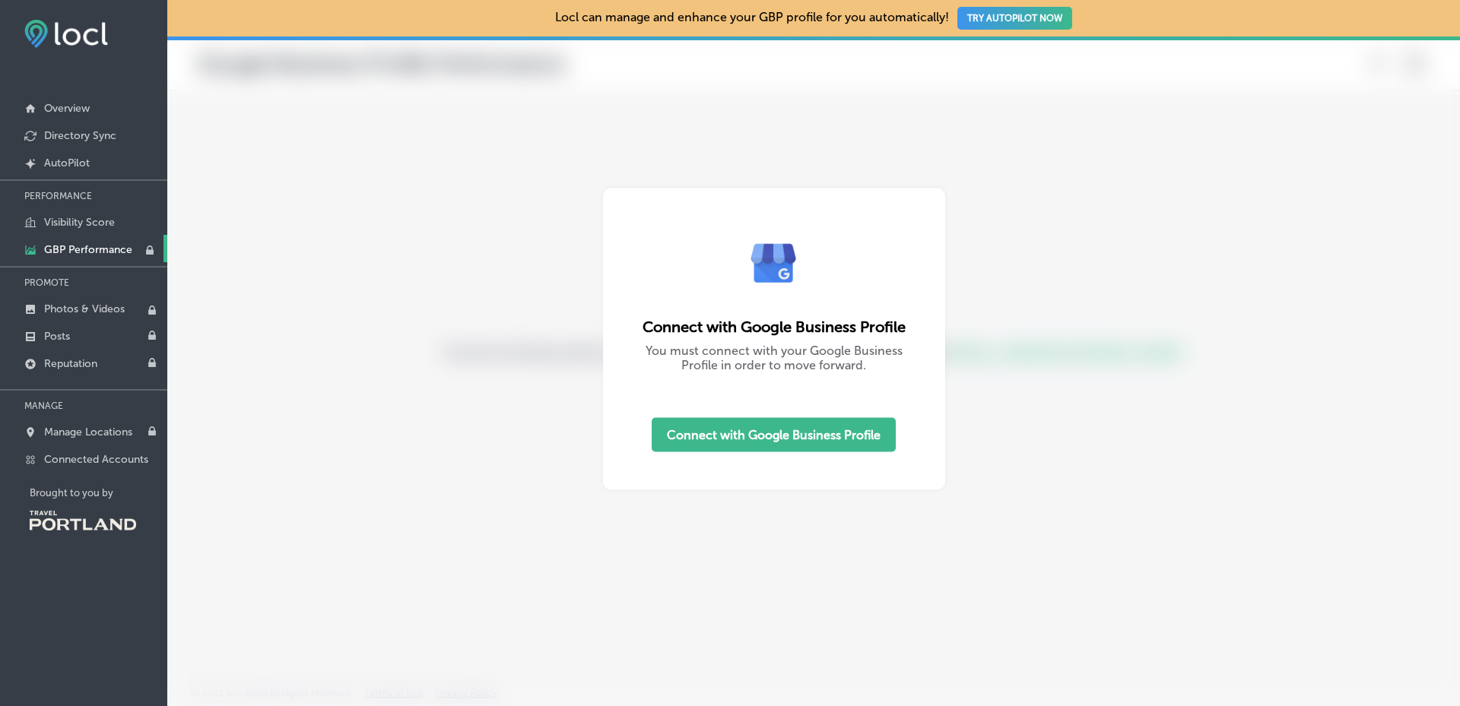
click at [1037, 15] on button "TRY AUTOPILOT NOW" at bounding box center [1014, 18] width 115 height 23
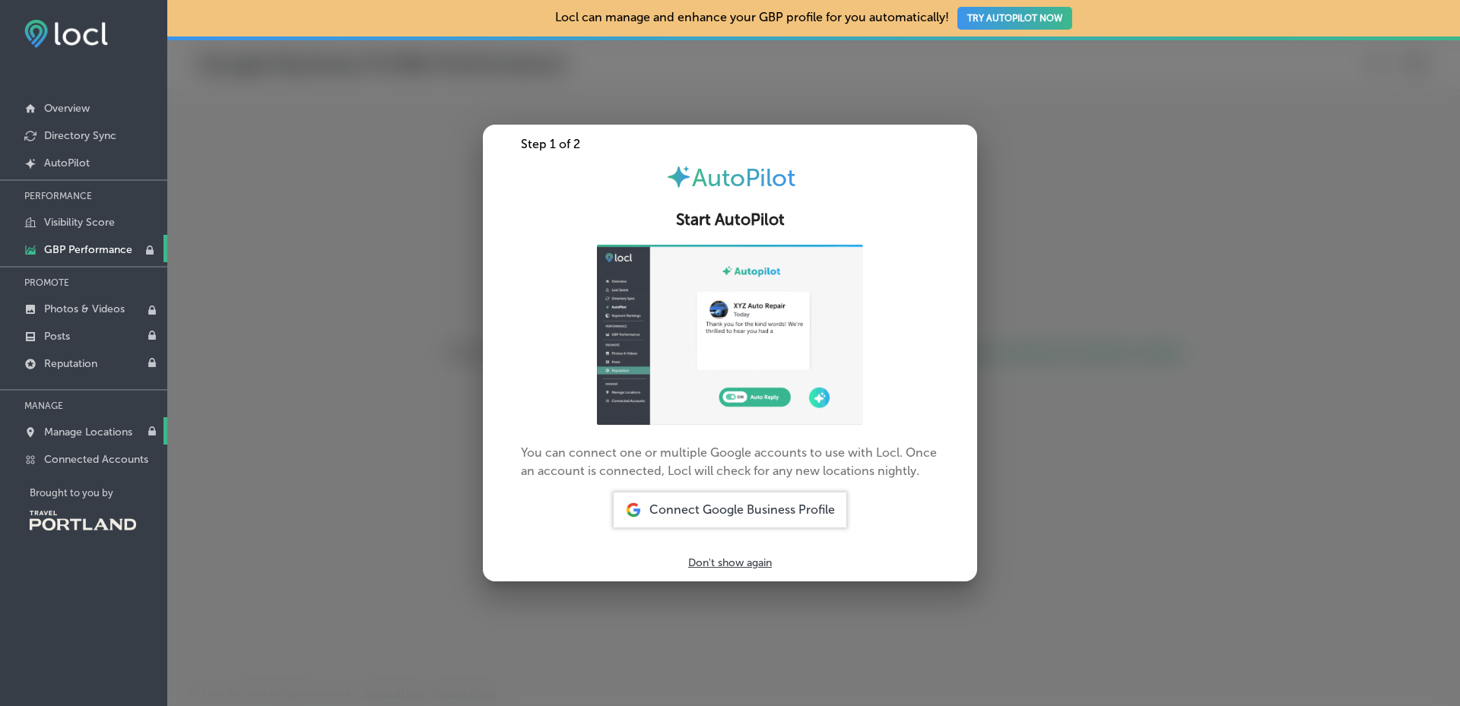
click at [81, 440] on link "Manage Locations" at bounding box center [83, 430] width 167 height 27
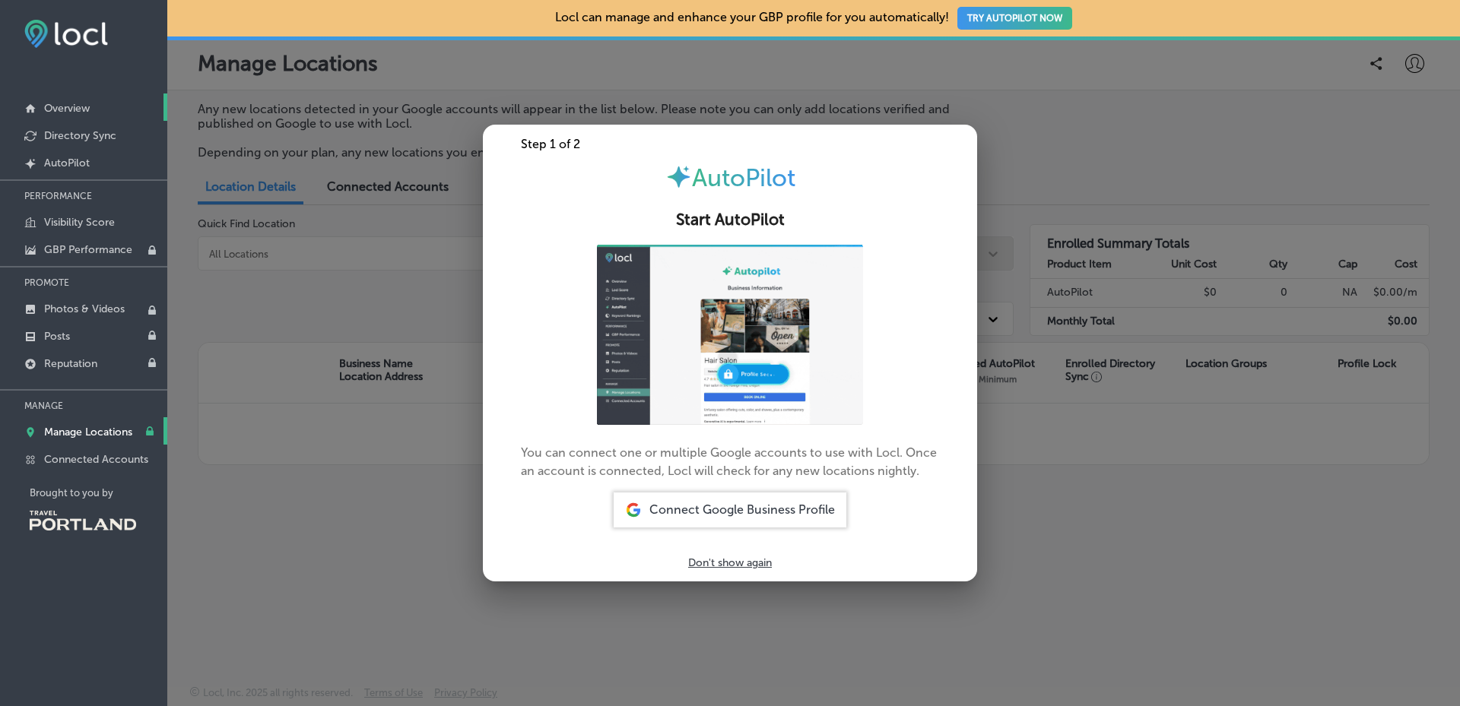
click at [101, 95] on link "Overview" at bounding box center [83, 107] width 167 height 27
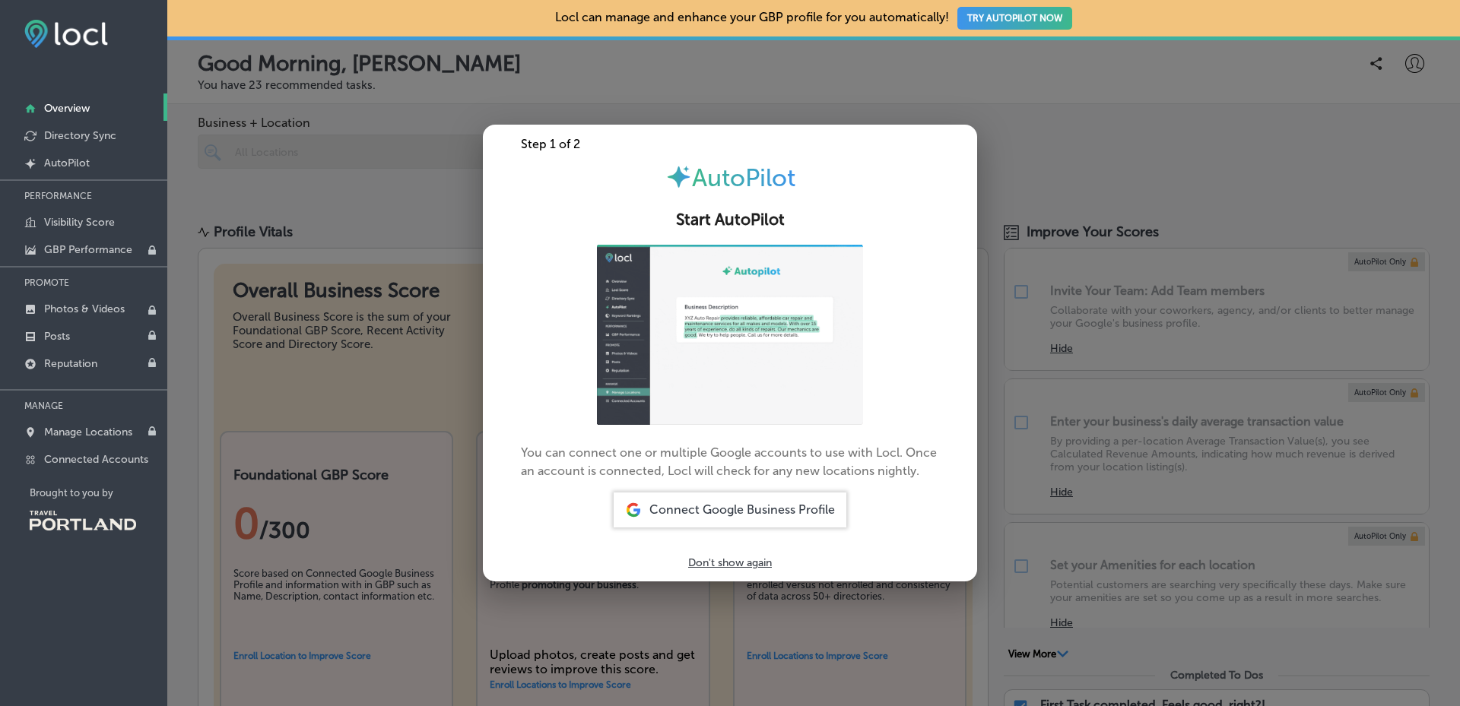
click at [717, 516] on span "Connect Google Business Profile" at bounding box center [742, 510] width 186 height 14
